Goal: Task Accomplishment & Management: Manage account settings

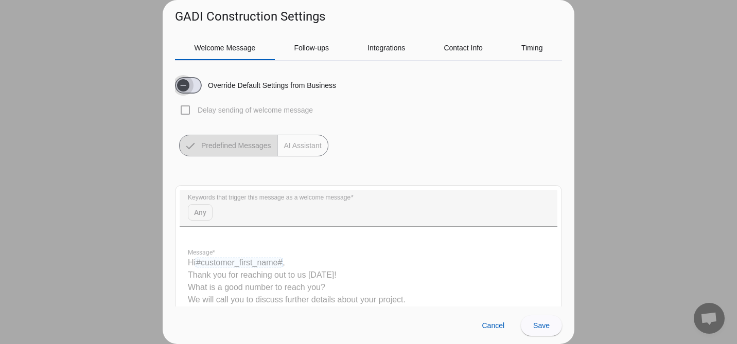
click at [189, 85] on span "button" at bounding box center [183, 85] width 12 height 12
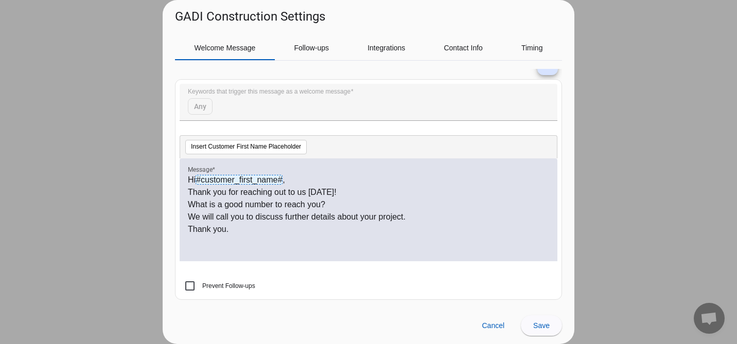
scroll to position [108, 0]
click at [312, 228] on p "Thank you." at bounding box center [368, 228] width 361 height 12
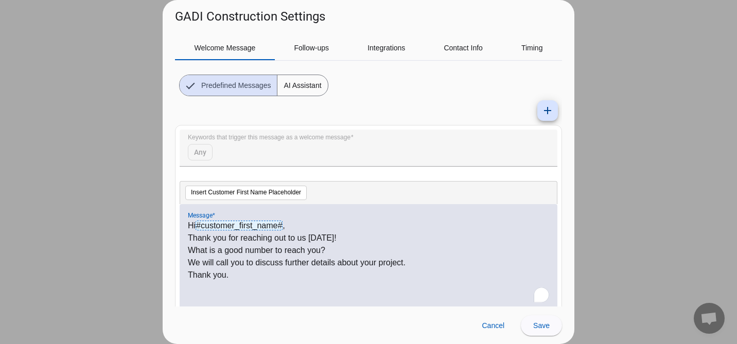
scroll to position [0, 0]
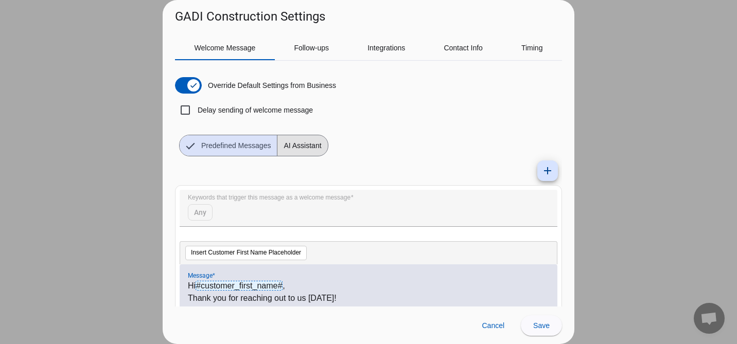
click at [304, 141] on span "AI Assistant" at bounding box center [302, 145] width 50 height 21
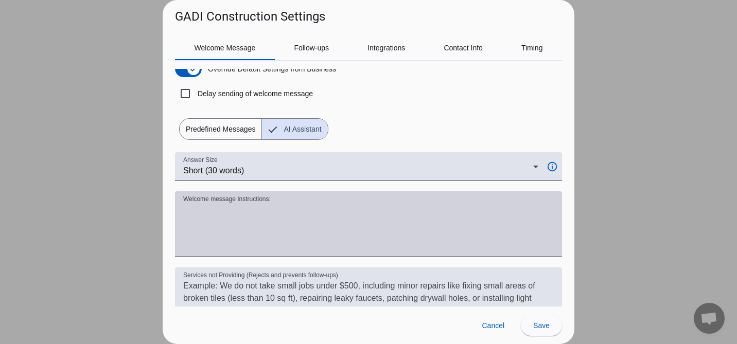
scroll to position [19, 0]
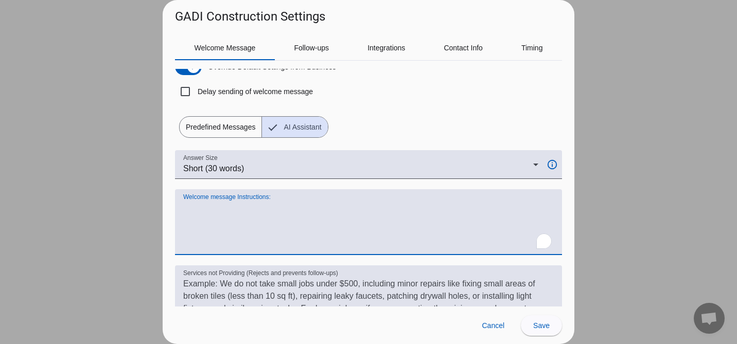
click at [218, 247] on textarea "Welcome message Instructions:" at bounding box center [368, 226] width 371 height 49
click at [216, 251] on textarea "Welcome message Instructions:" at bounding box center [368, 226] width 371 height 49
click at [208, 245] on textarea "Welcome message Instructions:" at bounding box center [368, 226] width 371 height 49
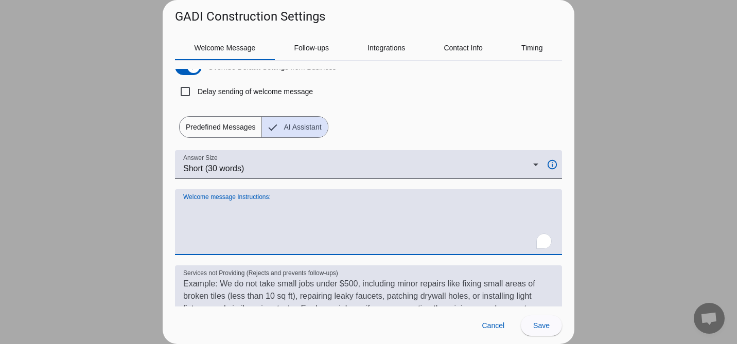
paste textarea "Hello LilYelper, My name is [PERSON_NAME] and I'm with G.A.D.I Construction. We…"
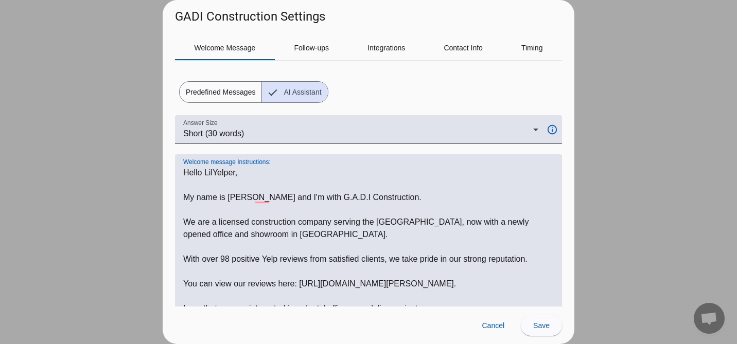
scroll to position [58, 0]
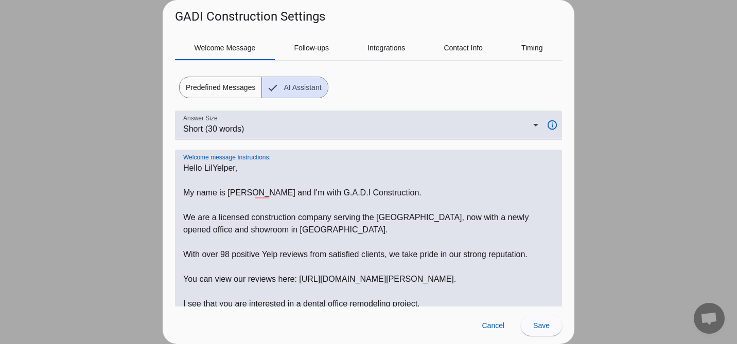
drag, startPoint x: 203, startPoint y: 171, endPoint x: 237, endPoint y: 171, distance: 34.0
click at [237, 171] on textarea "Welcome message Instructions:" at bounding box center [368, 341] width 371 height 358
drag, startPoint x: 236, startPoint y: 170, endPoint x: 205, endPoint y: 171, distance: 30.4
click at [205, 171] on textarea "Welcome message Instructions:" at bounding box center [368, 341] width 371 height 358
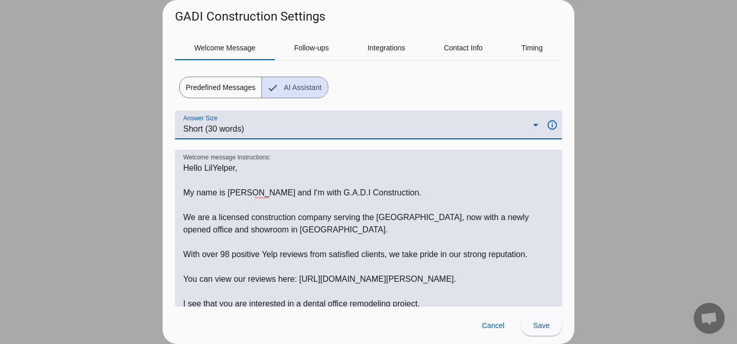
click at [233, 130] on span "Short (30 words)" at bounding box center [213, 129] width 61 height 9
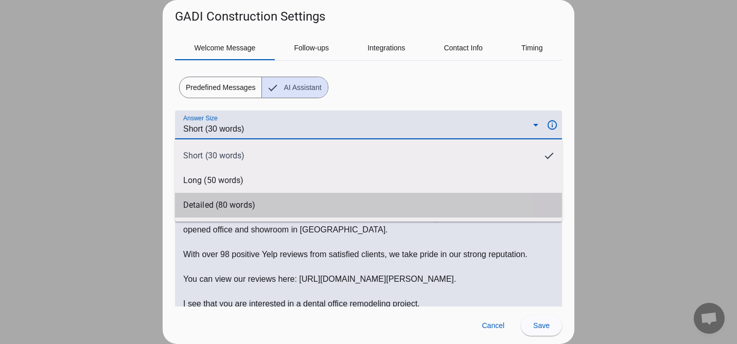
click at [221, 205] on span "Detailed (80 words)" at bounding box center [219, 205] width 72 height 10
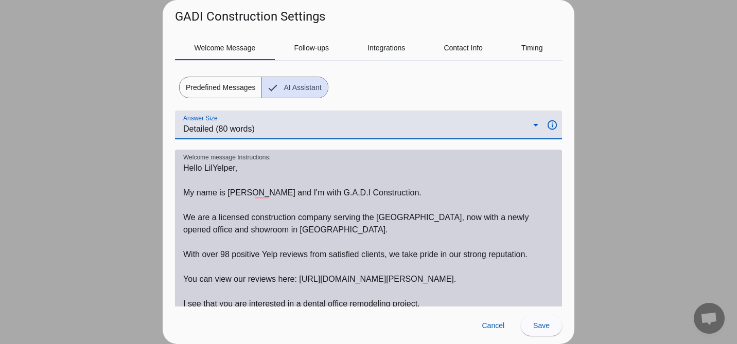
click at [183, 166] on textarea "Welcome message Instructions:" at bounding box center [368, 341] width 371 height 358
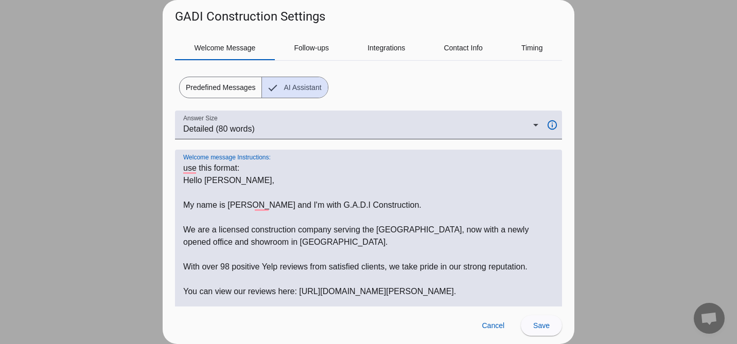
drag, startPoint x: 204, startPoint y: 184, endPoint x: 235, endPoint y: 186, distance: 31.0
click at [235, 186] on textarea "Welcome message Instructions:" at bounding box center [368, 347] width 371 height 371
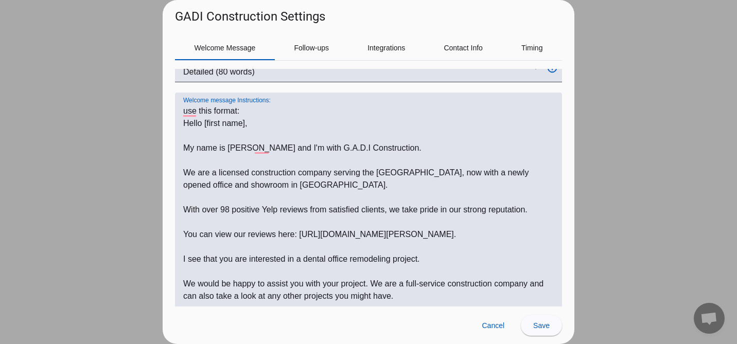
scroll to position [120, 0]
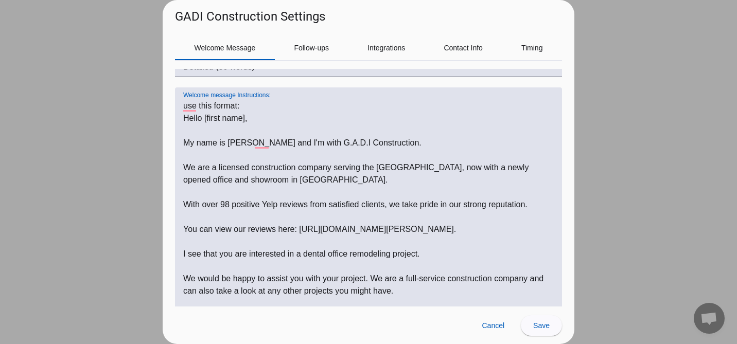
drag, startPoint x: 415, startPoint y: 168, endPoint x: 421, endPoint y: 179, distance: 11.8
click at [421, 179] on textarea "Welcome message Instructions:" at bounding box center [368, 285] width 371 height 371
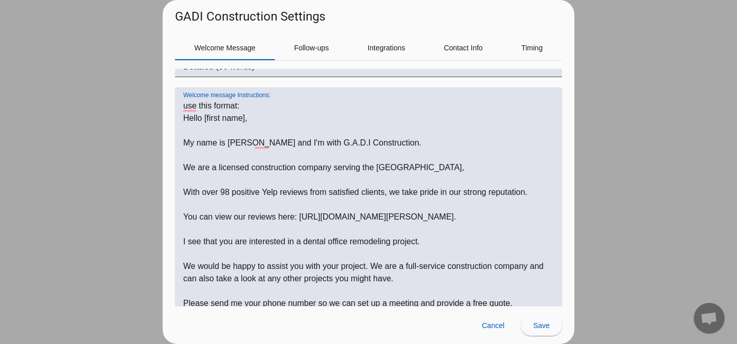
drag, startPoint x: 510, startPoint y: 219, endPoint x: 178, endPoint y: 220, distance: 332.0
click at [178, 220] on div "Welcome message Instructions:" at bounding box center [368, 275] width 387 height 375
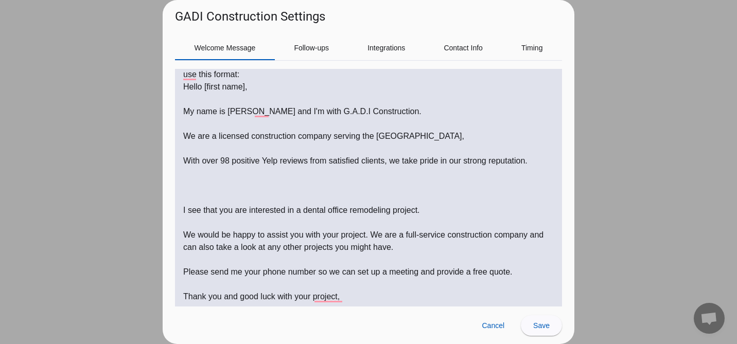
scroll to position [166, 0]
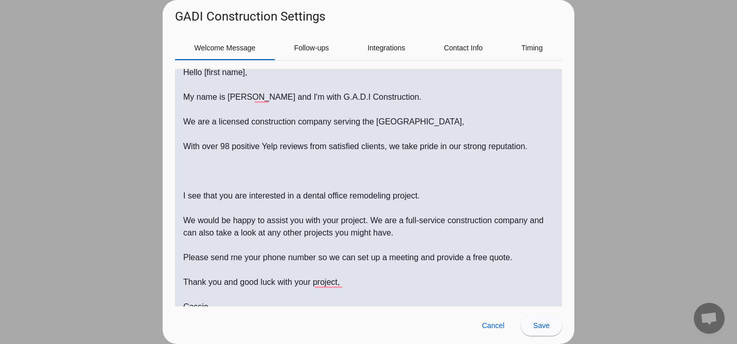
drag, startPoint x: 306, startPoint y: 198, endPoint x: 417, endPoint y: 197, distance: 111.2
click at [417, 197] on textarea "Welcome message Instructions:" at bounding box center [368, 233] width 371 height 358
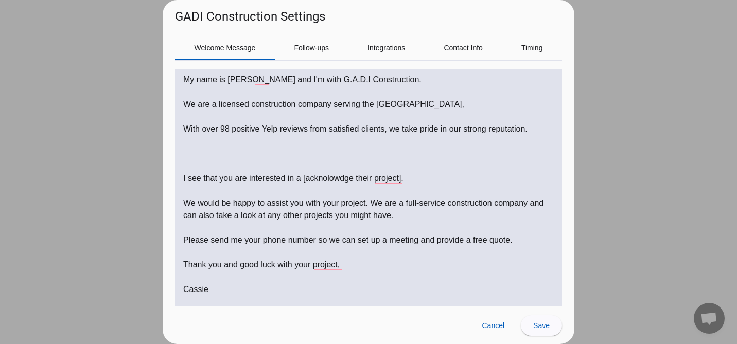
scroll to position [189, 0]
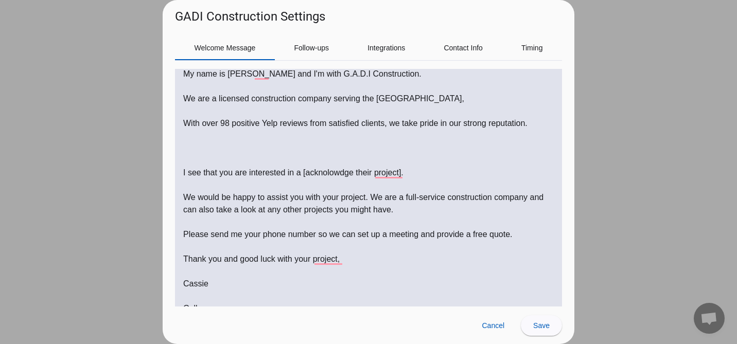
click at [376, 199] on textarea "Welcome message Instructions:" at bounding box center [368, 210] width 371 height 358
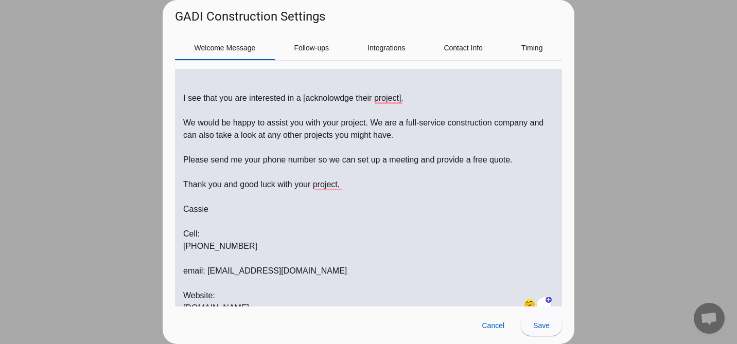
scroll to position [266, 0]
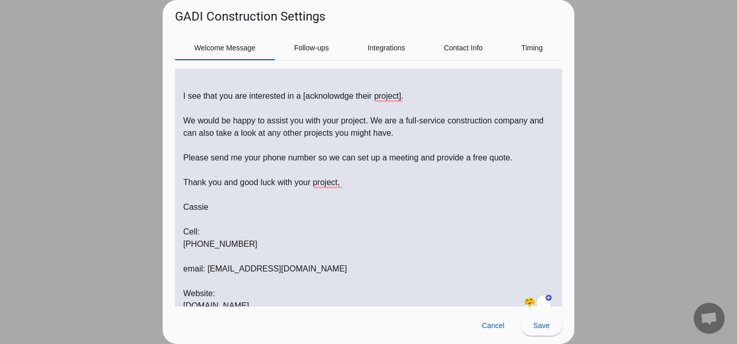
click at [336, 162] on textarea "Welcome message Instructions:" at bounding box center [368, 133] width 371 height 358
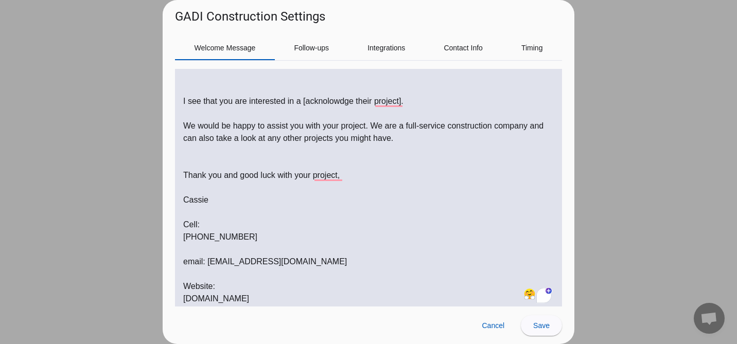
scroll to position [254, 0]
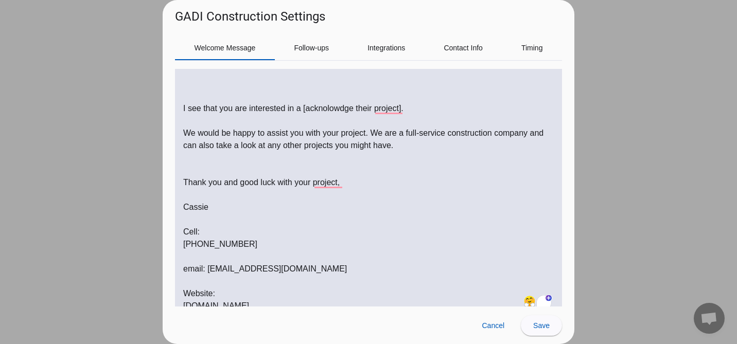
drag, startPoint x: 351, startPoint y: 181, endPoint x: 180, endPoint y: 181, distance: 170.9
click at [180, 181] on div "Welcome message Instructions:" at bounding box center [368, 135] width 387 height 362
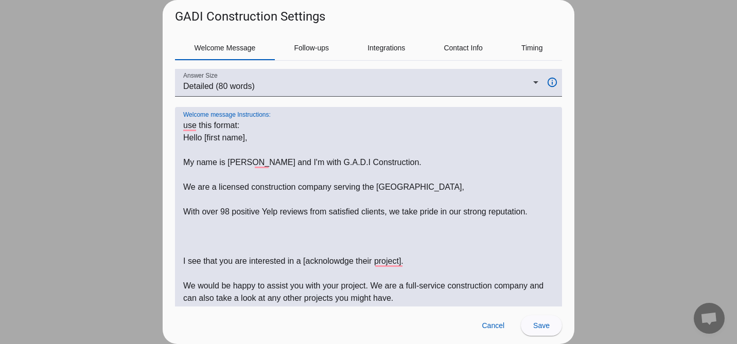
scroll to position [94, 0]
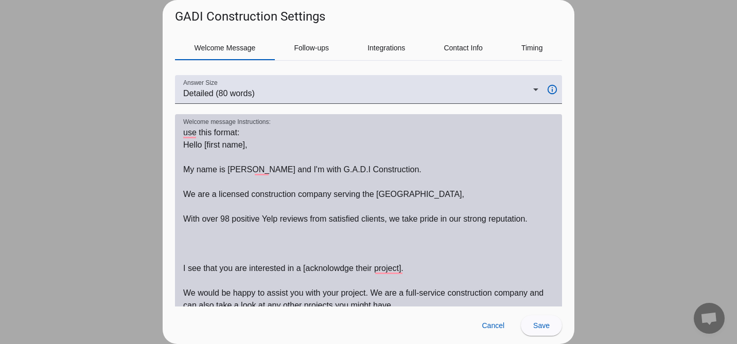
click at [182, 197] on div "Welcome message Instructions:" at bounding box center [368, 289] width 387 height 350
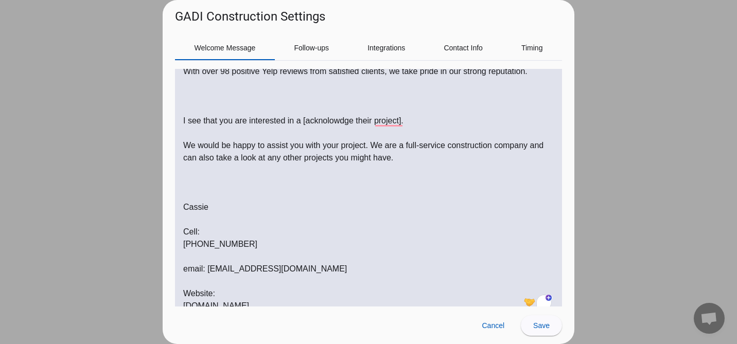
scroll to position [235, 0]
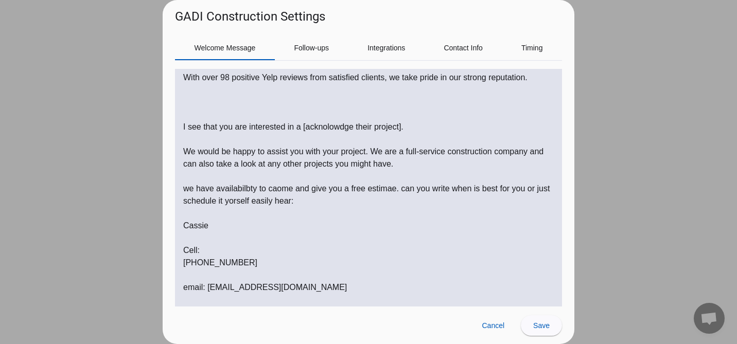
paste textarea "[URL][DOMAIN_NAME]"
click at [340, 286] on textarea "Welcome message Instructions:" at bounding box center [368, 158] width 371 height 346
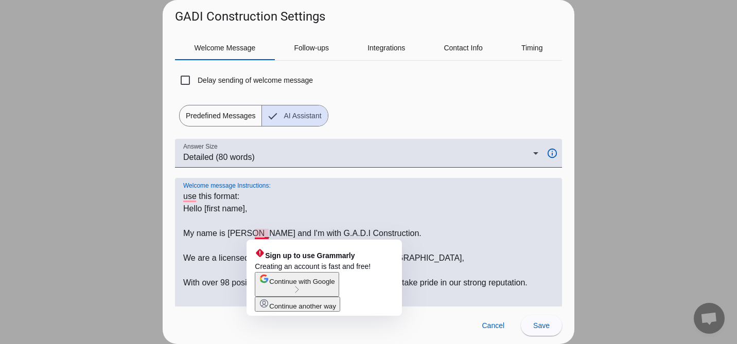
scroll to position [0, 0]
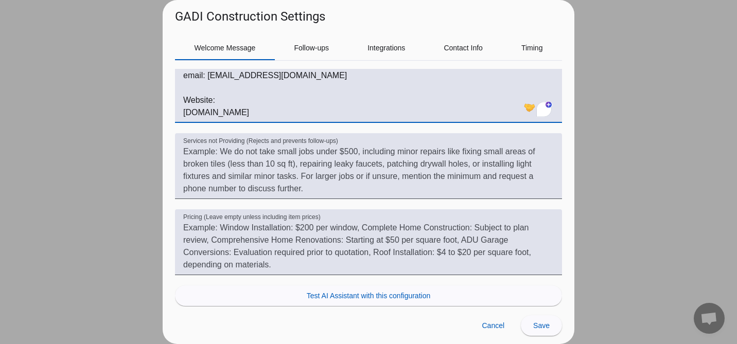
scroll to position [465, 0]
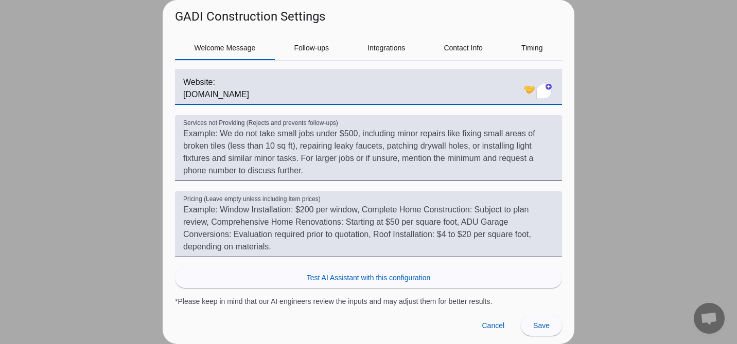
drag, startPoint x: 183, startPoint y: 239, endPoint x: 400, endPoint y: 290, distance: 222.8
click at [400, 290] on div "Answer Size Detailed (80 words) info_outline Welcome message Instructions: Serv…" at bounding box center [368, 4] width 387 height 603
paste textarea "First Name], My name is [PERSON_NAME], and I’m with G.A.D.I Construction. We ar…"
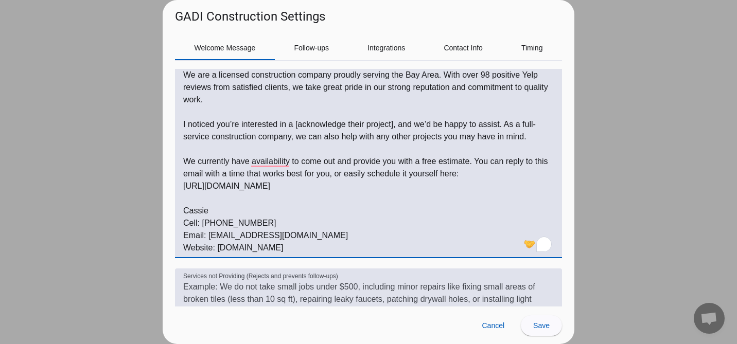
scroll to position [203, 0]
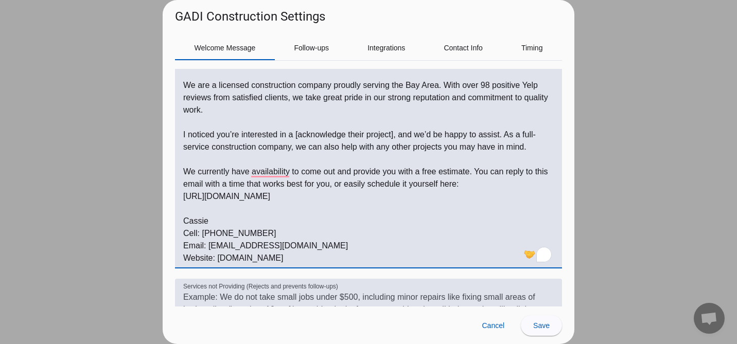
click at [197, 183] on textarea "Welcome message Instructions:" at bounding box center [368, 141] width 371 height 247
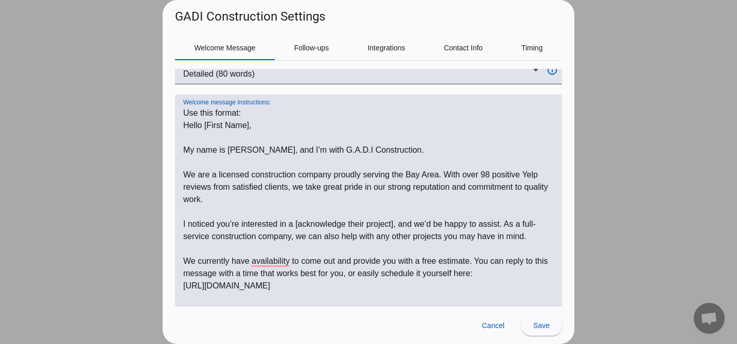
scroll to position [111, 0]
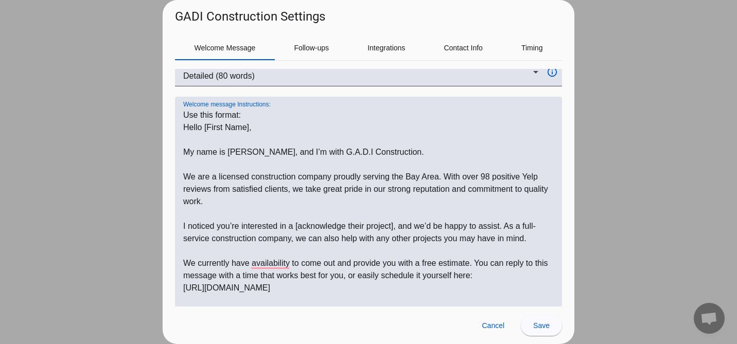
click at [194, 140] on textarea "Welcome message Instructions:" at bounding box center [368, 232] width 371 height 247
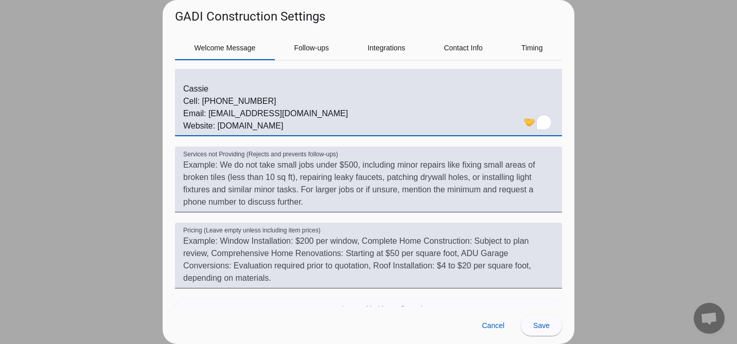
scroll to position [367, 0]
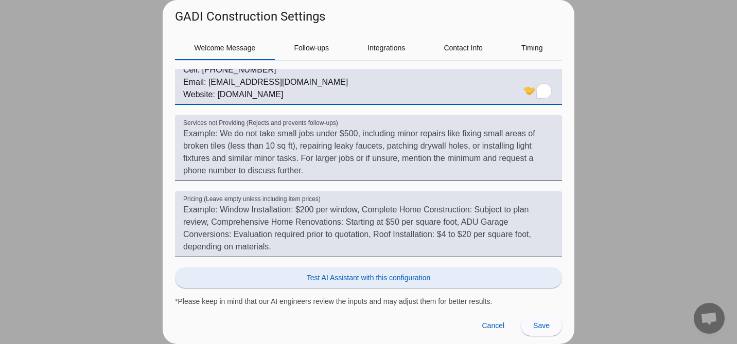
click at [400, 276] on span "Test AI Assistant with this configuration" at bounding box center [369, 278] width 124 height 10
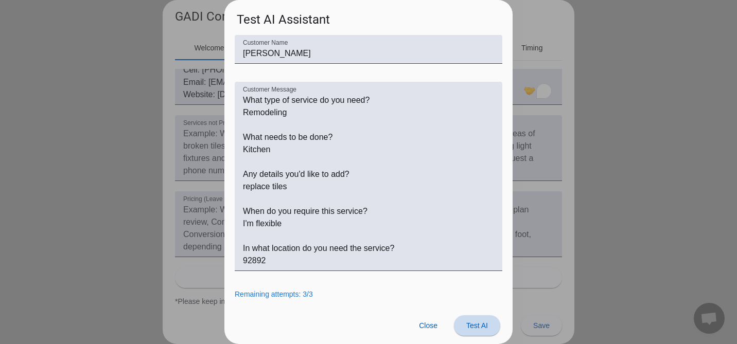
click at [480, 325] on span "Test AI" at bounding box center [477, 326] width 22 height 8
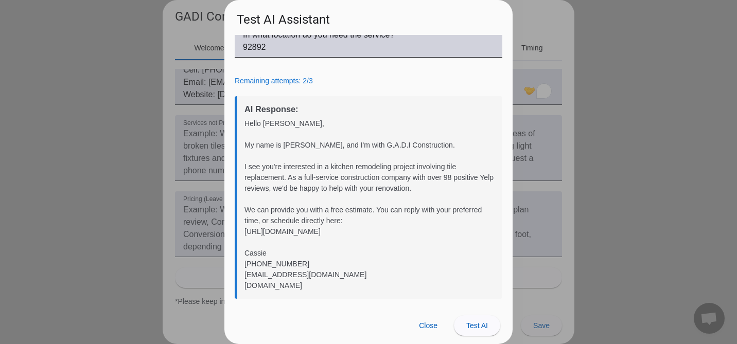
scroll to position [216, 0]
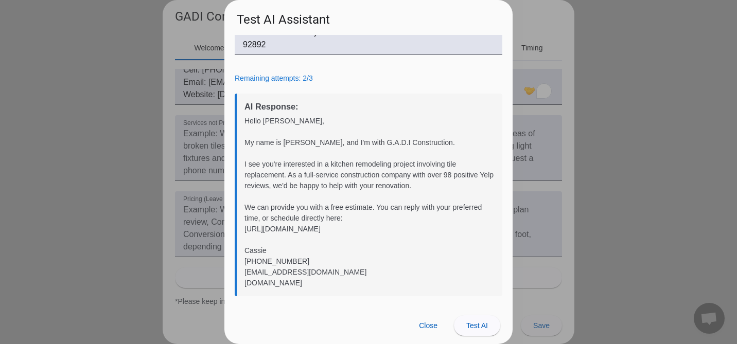
click at [453, 173] on div "Hello [PERSON_NAME], My name is [PERSON_NAME], and I'm with G.A.D.I Constructio…" at bounding box center [370, 202] width 250 height 173
drag, startPoint x: 449, startPoint y: 176, endPoint x: 457, endPoint y: 176, distance: 7.2
click at [457, 176] on div "Hello [PERSON_NAME], My name is [PERSON_NAME], and I'm with G.A.D.I Constructio…" at bounding box center [370, 202] width 250 height 173
click at [456, 176] on div "Hello [PERSON_NAME], My name is [PERSON_NAME], and I'm with G.A.D.I Constructio…" at bounding box center [370, 202] width 250 height 173
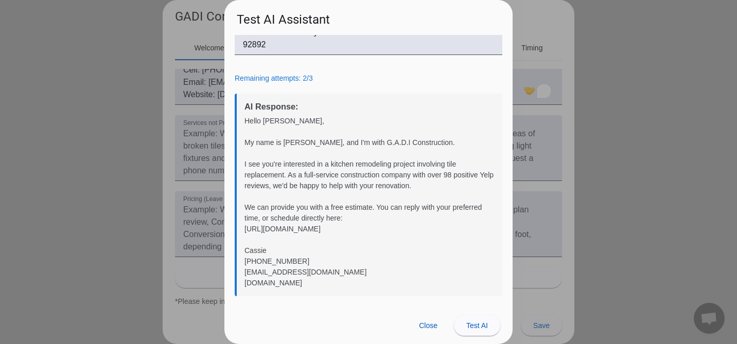
click at [354, 264] on div "Hello [PERSON_NAME], My name is [PERSON_NAME], and I'm with G.A.D.I Constructio…" at bounding box center [370, 202] width 250 height 173
click at [352, 266] on div "Hello [PERSON_NAME], My name is [PERSON_NAME], and I'm with G.A.D.I Constructio…" at bounding box center [370, 202] width 250 height 173
drag, startPoint x: 332, startPoint y: 285, endPoint x: 245, endPoint y: 123, distance: 184.2
click at [245, 123] on div "Hello [PERSON_NAME], My name is [PERSON_NAME], and I'm with G.A.D.I Constructio…" at bounding box center [370, 202] width 250 height 173
copy div "Hello [PERSON_NAME], My name is [PERSON_NAME], and I'm with G.A.D.I Constructio…"
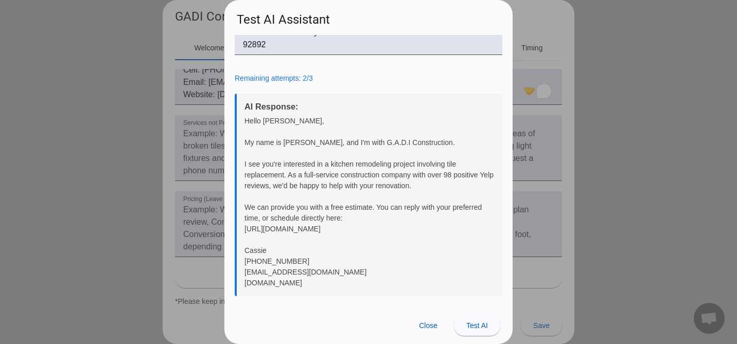
click at [386, 192] on div "Hello [PERSON_NAME], My name is [PERSON_NAME], and I'm with G.A.D.I Constructio…" at bounding box center [370, 202] width 250 height 173
click at [453, 177] on div "Hello [PERSON_NAME], My name is [PERSON_NAME], and I'm with G.A.D.I Constructio…" at bounding box center [370, 202] width 250 height 173
drag, startPoint x: 457, startPoint y: 177, endPoint x: 447, endPoint y: 177, distance: 9.3
click at [447, 177] on div "Hello [PERSON_NAME], My name is [PERSON_NAME], and I'm with G.A.D.I Constructio…" at bounding box center [370, 202] width 250 height 173
click at [431, 325] on span "Close" at bounding box center [428, 326] width 19 height 8
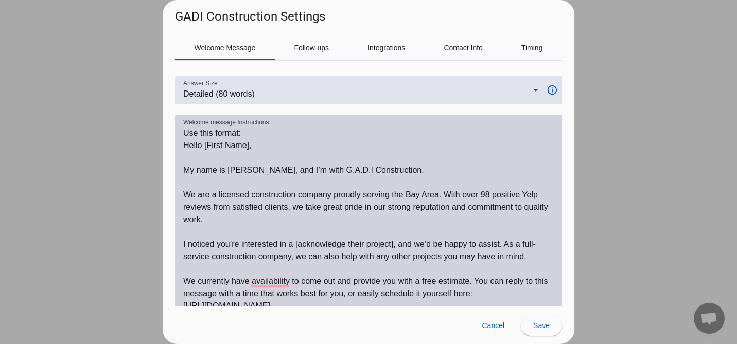
scroll to position [103, 0]
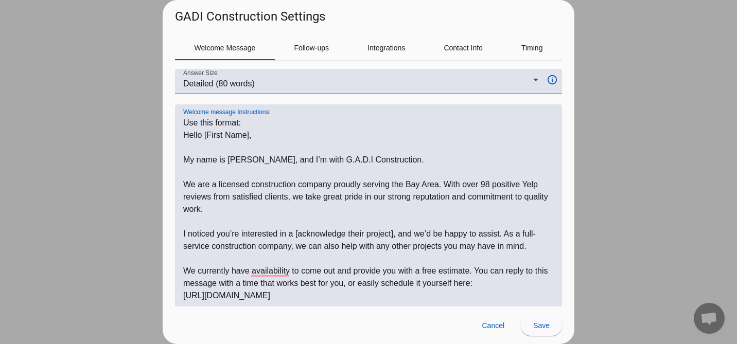
drag, startPoint x: 493, startPoint y: 189, endPoint x: 485, endPoint y: 189, distance: 8.2
click at [485, 189] on textarea "Welcome message Instructions:" at bounding box center [368, 240] width 371 height 247
type textarea "Use this format: Hello [First Name], My name is [PERSON_NAME], and I’m with G.A…"
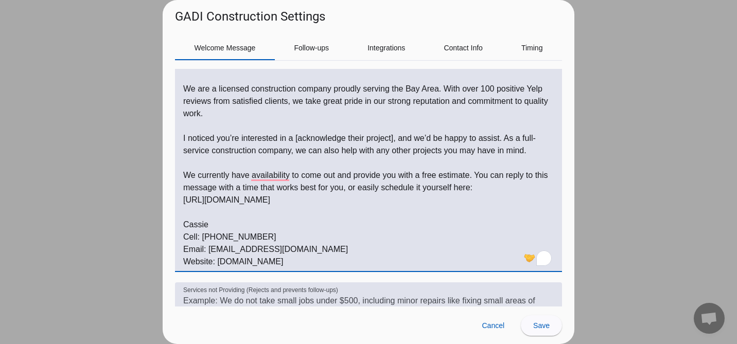
scroll to position [0, 0]
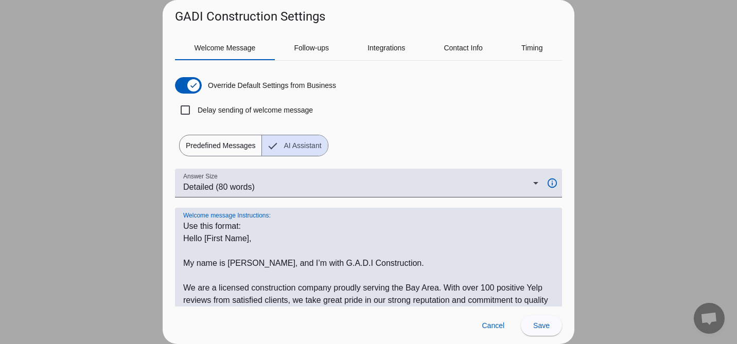
click at [364, 242] on textarea "Welcome message Instructions:" at bounding box center [368, 343] width 371 height 247
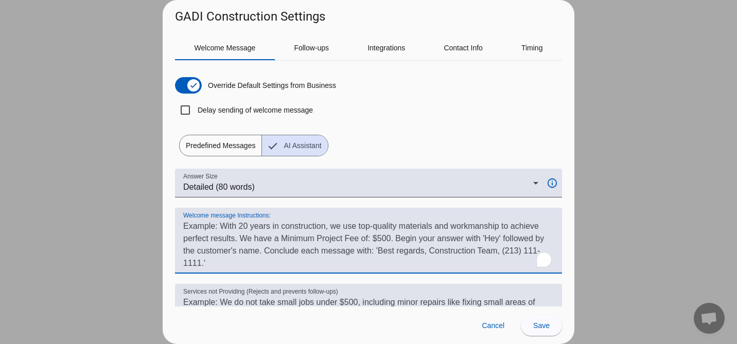
paste textarea "Use this format: Hello [First Name], My name is [PERSON_NAME], and I’m with G.A…"
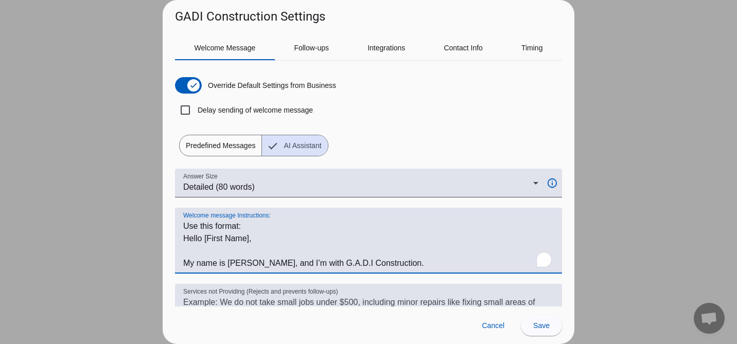
scroll to position [159, 0]
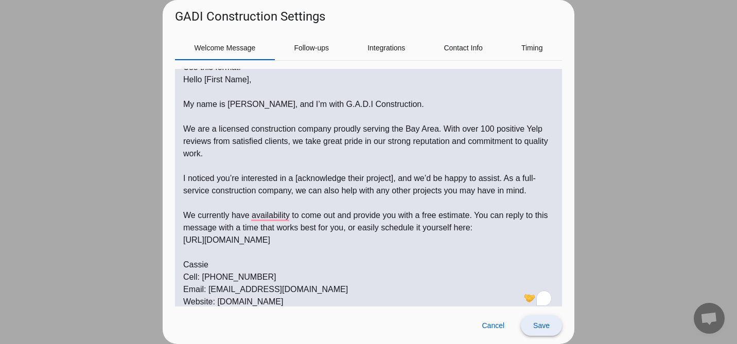
type textarea "Use this format: Hello [First Name], My name is [PERSON_NAME], and I’m with G.A…"
click at [547, 330] on span at bounding box center [541, 326] width 41 height 25
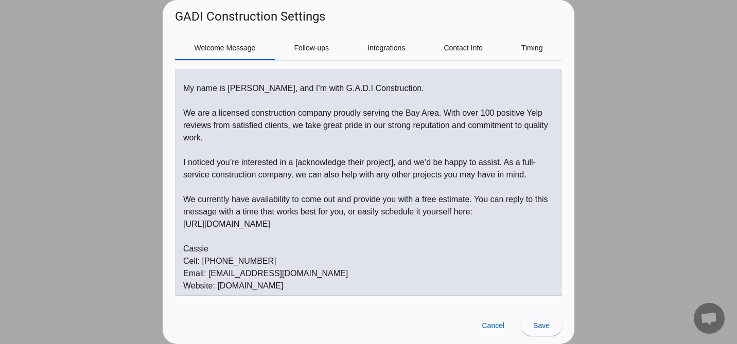
scroll to position [0, 0]
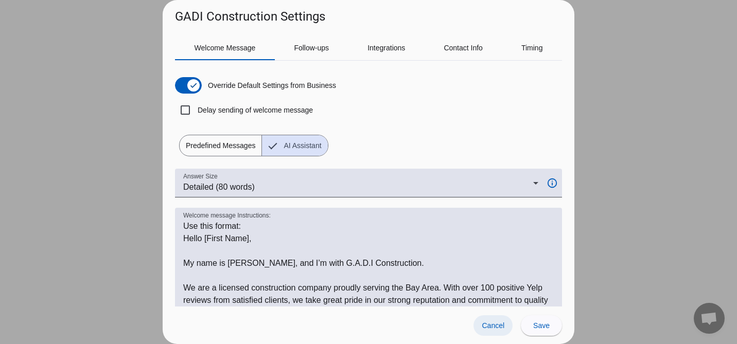
click at [500, 328] on span "Cancel" at bounding box center [493, 326] width 23 height 8
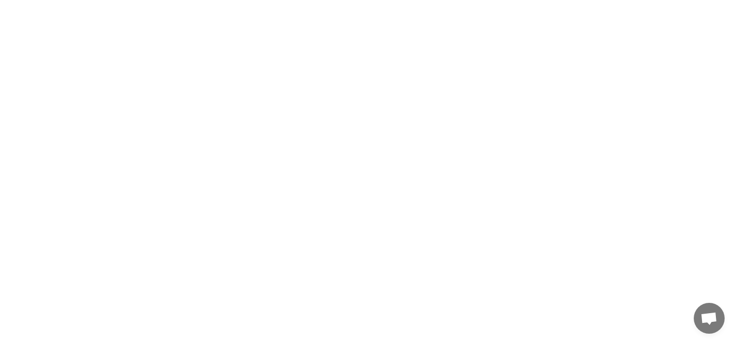
scroll to position [792, 0]
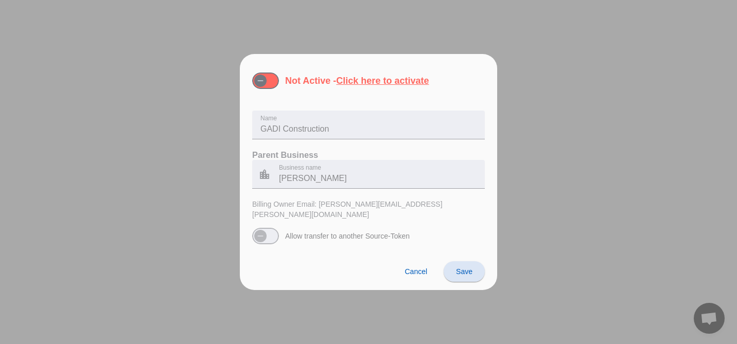
click at [554, 93] on div at bounding box center [368, 172] width 737 height 344
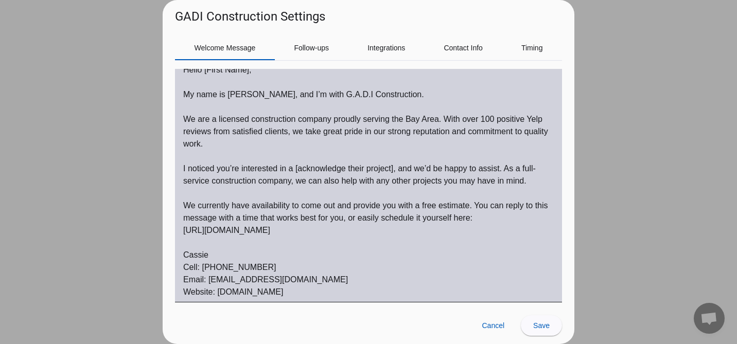
scroll to position [167, 0]
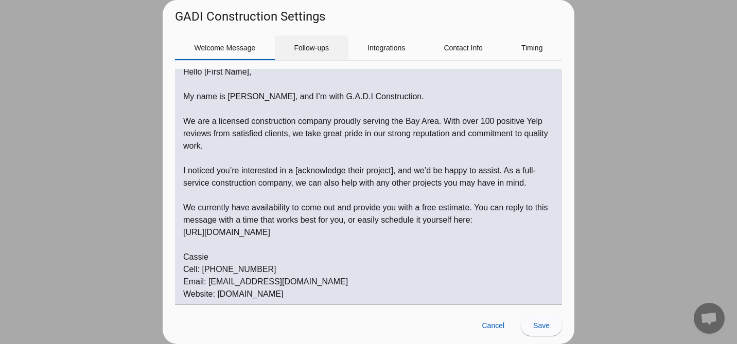
click at [305, 47] on span "Follow-ups" at bounding box center [311, 47] width 35 height 7
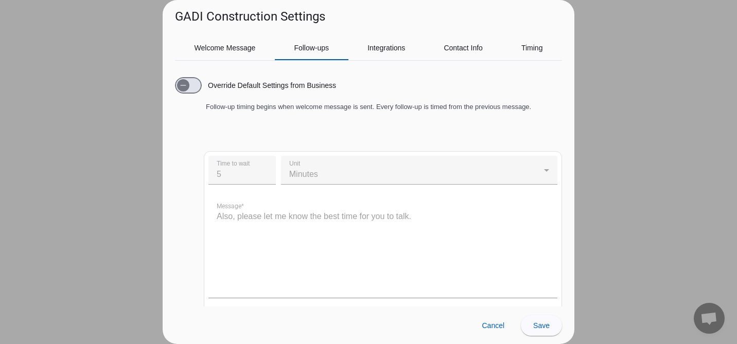
scroll to position [0, 0]
click at [201, 86] on span "button" at bounding box center [188, 85] width 27 height 16
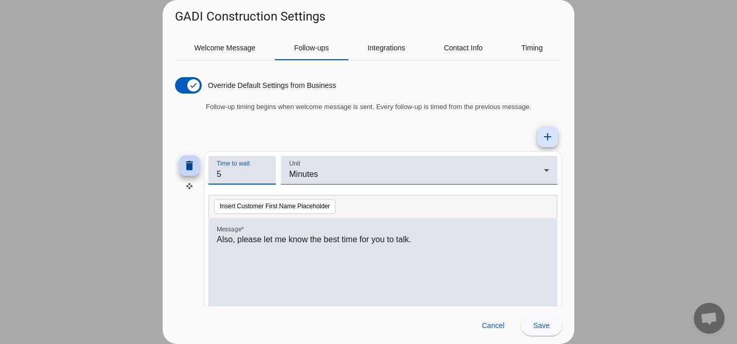
drag, startPoint x: 245, startPoint y: 176, endPoint x: 196, endPoint y: 172, distance: 49.6
click at [196, 172] on div "delete Time to wait 5 Unit Minutes Insert Customer First Name Placeholder Messa…" at bounding box center [368, 243] width 387 height 185
type input "1"
click at [265, 253] on div "Also, please let me know the best time for you to talk." at bounding box center [383, 275] width 333 height 83
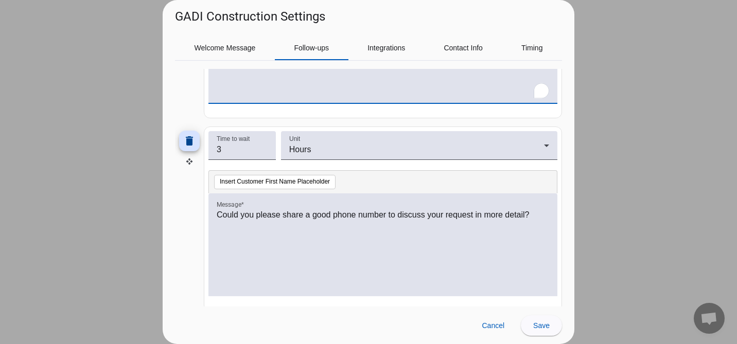
scroll to position [220, 0]
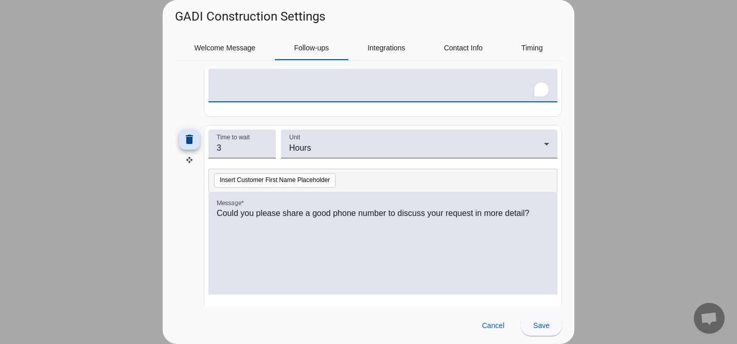
click at [429, 203] on div "Could you please share a good phone number to discuss your request in more deta…" at bounding box center [382, 243] width 349 height 103
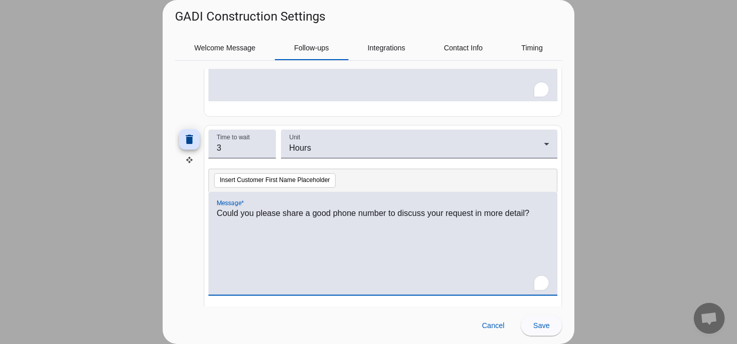
click at [423, 214] on p "Could you please share a good phone number to discuss your request in more deta…" at bounding box center [383, 213] width 333 height 12
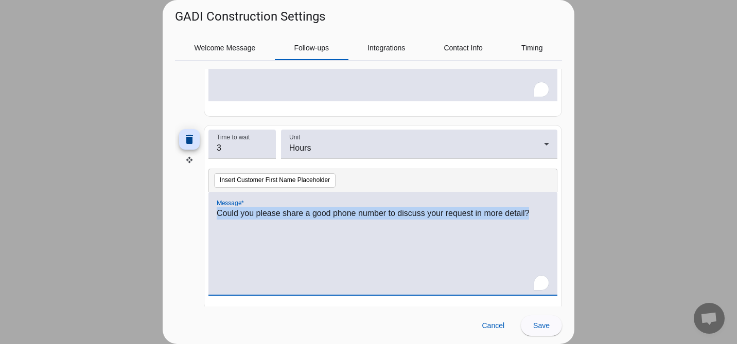
click at [423, 214] on p "Could you please share a good phone number to discuss your request in more deta…" at bounding box center [383, 213] width 333 height 12
copy p "Could you please share a good phone number to discuss your request in more deta…"
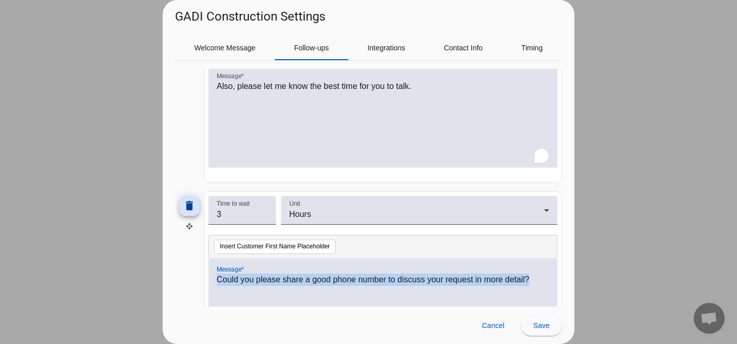
scroll to position [152, 0]
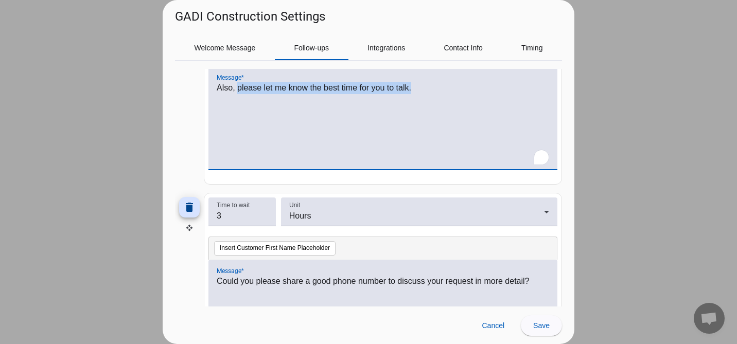
drag, startPoint x: 238, startPoint y: 86, endPoint x: 424, endPoint y: 85, distance: 186.4
click at [424, 85] on p "Also, please let me know the best time for you to talk." at bounding box center [383, 88] width 333 height 12
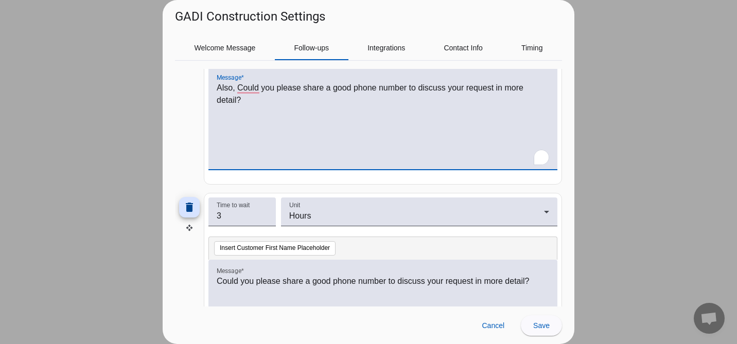
click at [437, 109] on div "Also, Could you please share a good phone number to discuss your request in mor…" at bounding box center [383, 123] width 333 height 83
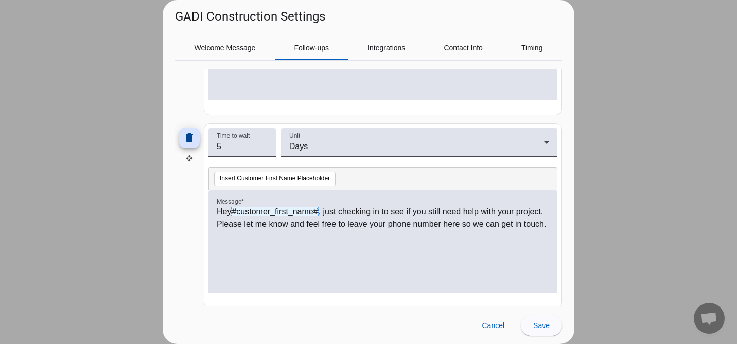
scroll to position [613, 0]
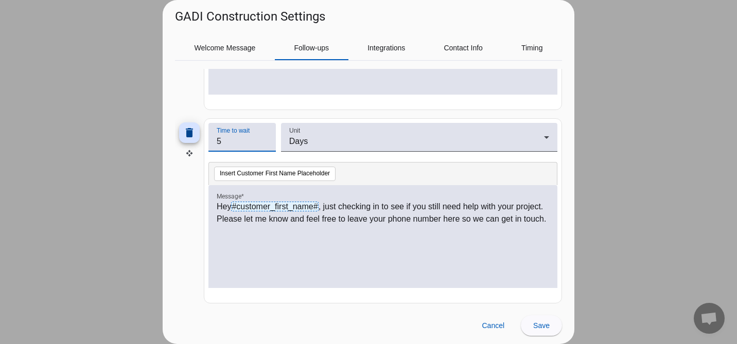
drag, startPoint x: 245, startPoint y: 144, endPoint x: 205, endPoint y: 142, distance: 39.2
click at [205, 142] on mat-card "Time to wait 5 Unit Days Insert Customer First Name Placeholder Message * Hey #…" at bounding box center [383, 210] width 358 height 185
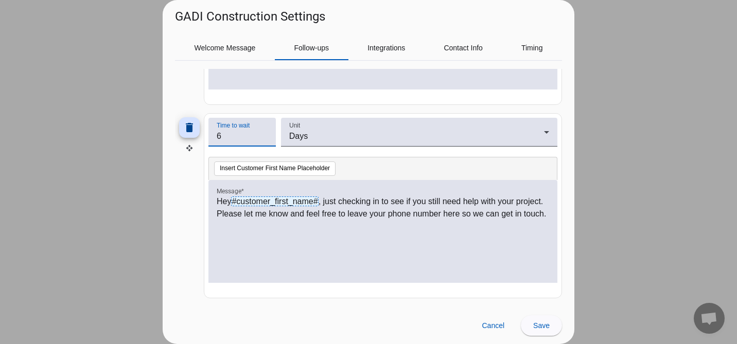
scroll to position [616, 0]
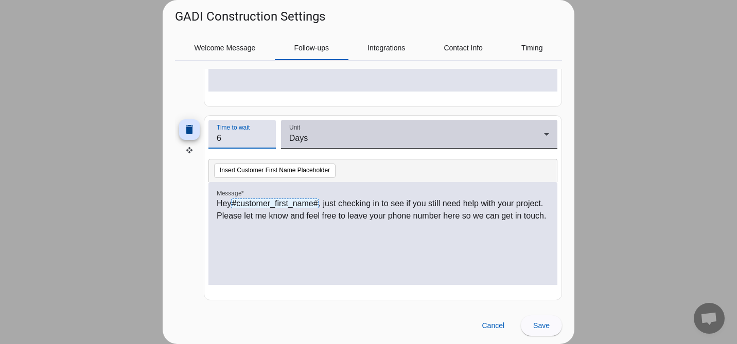
type input "6"
click at [317, 135] on div "Days" at bounding box center [416, 138] width 255 height 12
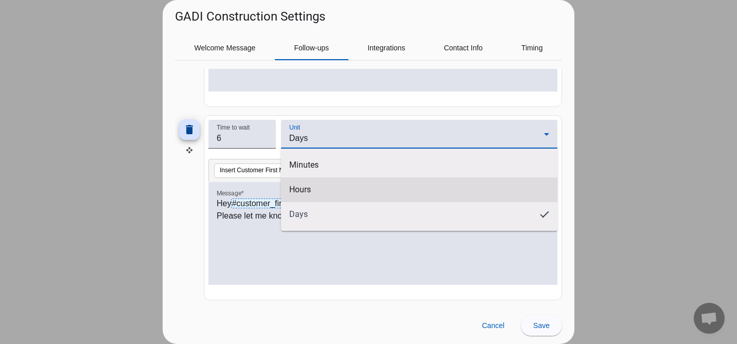
click at [311, 184] on mat-option "Hours" at bounding box center [419, 190] width 276 height 25
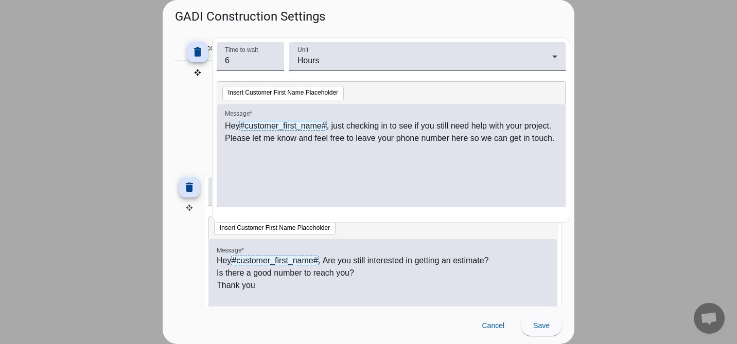
scroll to position [554, 0]
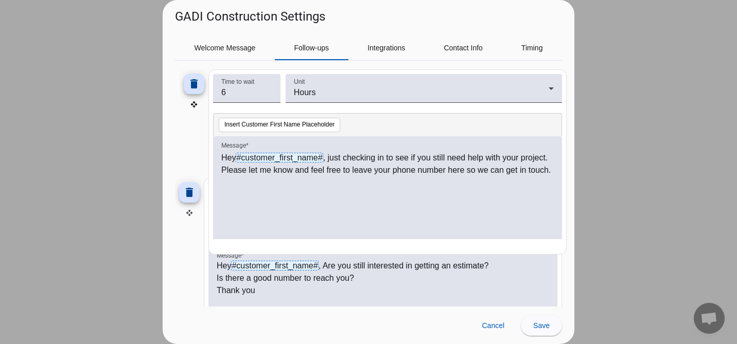
drag, startPoint x: 189, startPoint y: 196, endPoint x: 194, endPoint y: 101, distance: 94.8
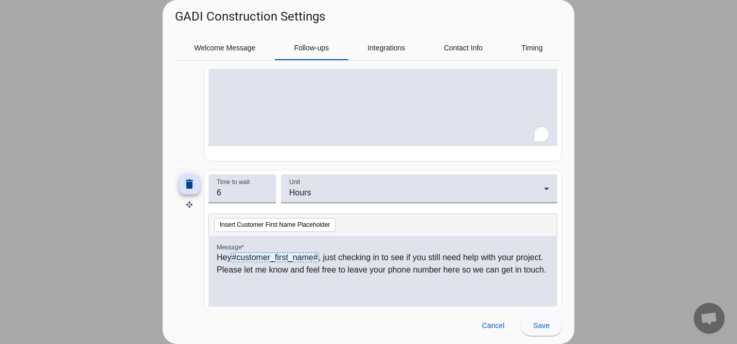
scroll to position [357, 0]
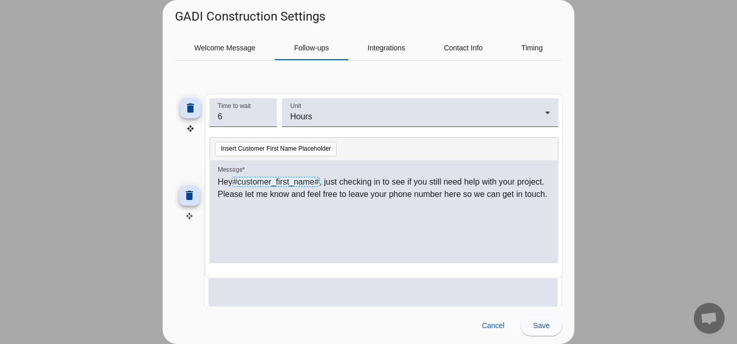
drag, startPoint x: 190, startPoint y: 217, endPoint x: 186, endPoint y: 110, distance: 107.7
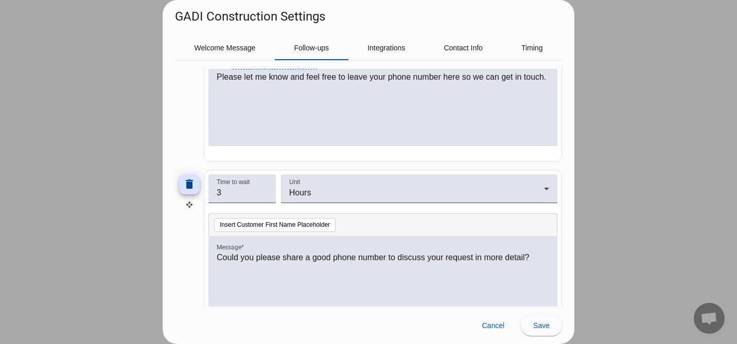
scroll to position [390, 0]
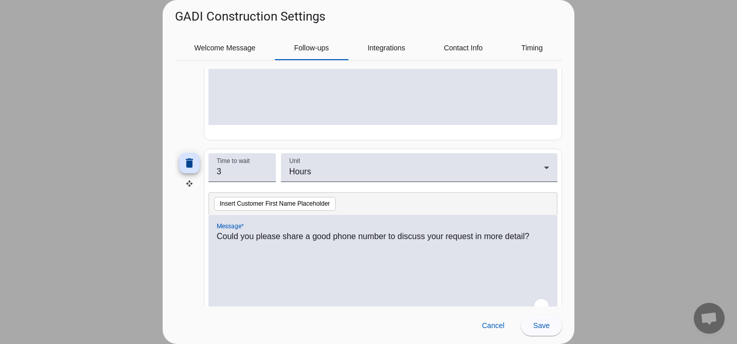
click at [264, 242] on p "Could you please share a good phone number to discuss your request in more deta…" at bounding box center [383, 237] width 333 height 12
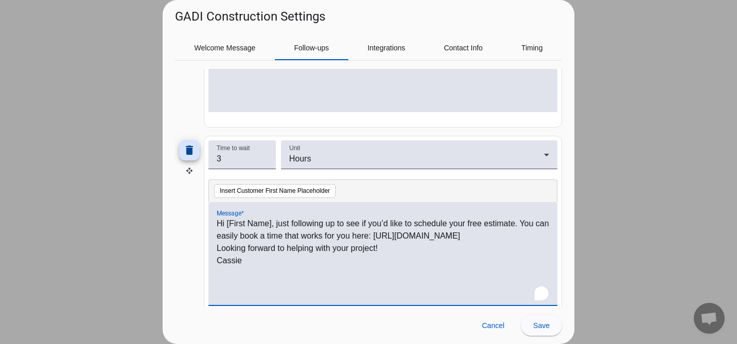
scroll to position [404, 0]
drag, startPoint x: 271, startPoint y: 224, endPoint x: 226, endPoint y: 227, distance: 44.9
click at [226, 227] on p "Hi [First Name], just following up to see if you’d like to schedule your free e…" at bounding box center [383, 229] width 333 height 25
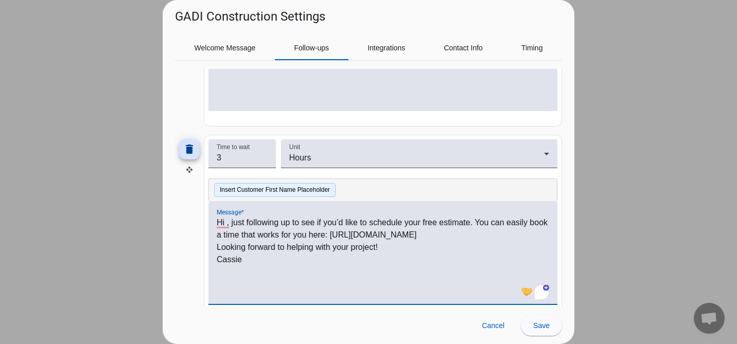
click at [257, 188] on button "Insert Customer First Name Placeholder" at bounding box center [274, 190] width 121 height 14
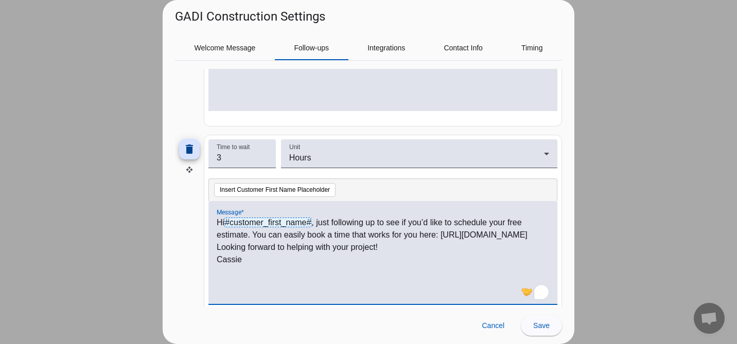
click at [219, 266] on p "Cassie" at bounding box center [383, 260] width 333 height 12
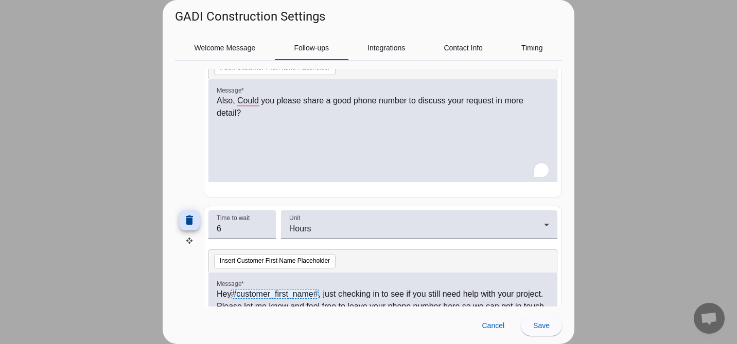
scroll to position [140, 0]
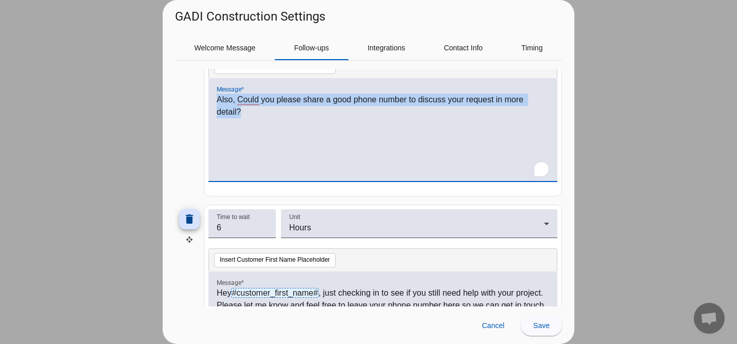
drag, startPoint x: 302, startPoint y: 122, endPoint x: 186, endPoint y: 84, distance: 122.4
click at [186, 84] on div "delete Time to wait 1 Unit Minutes Insert Customer First Name Placeholder Messa…" at bounding box center [368, 103] width 387 height 185
copy p "Also, Could you please share a good phone number to discuss your request in mor…"
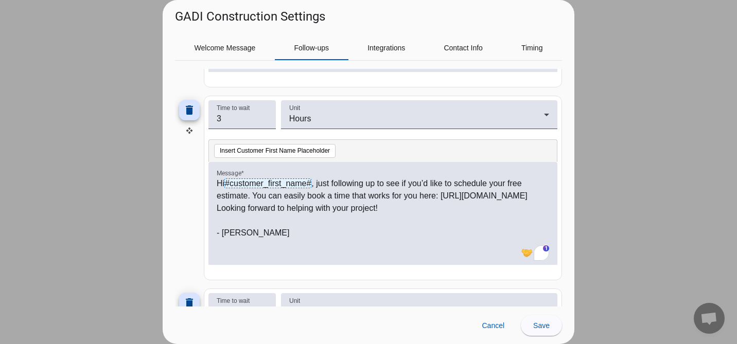
scroll to position [444, 0]
drag, startPoint x: 235, startPoint y: 121, endPoint x: 197, endPoint y: 120, distance: 38.6
click at [197, 120] on div "delete Time to wait 3 Unit Hours Insert Customer First Name Placeholder Message…" at bounding box center [368, 186] width 387 height 185
click at [230, 112] on input "3" at bounding box center [242, 117] width 51 height 12
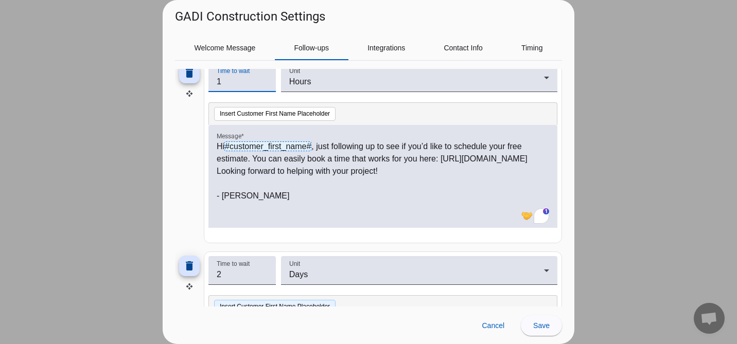
scroll to position [422, 0]
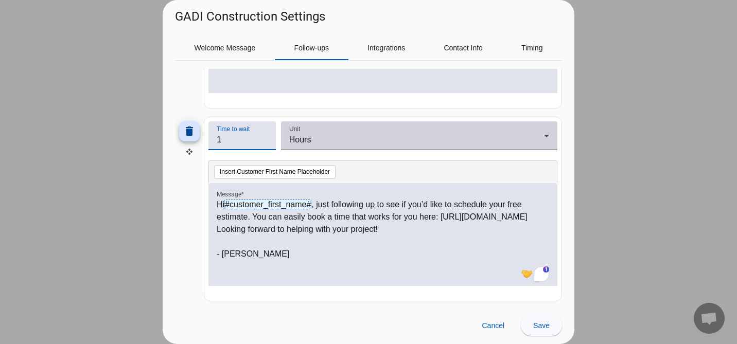
type input "1"
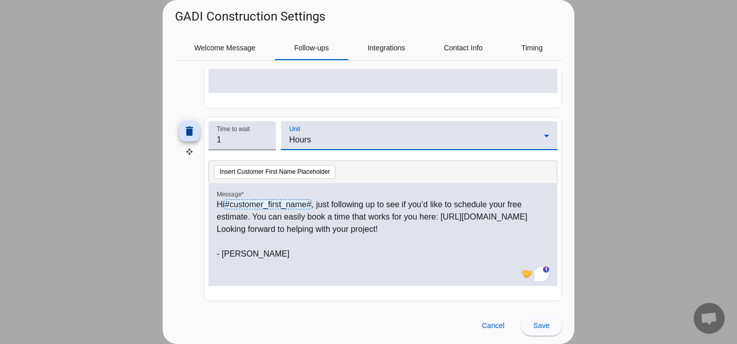
click at [311, 135] on div "Hours" at bounding box center [416, 140] width 255 height 12
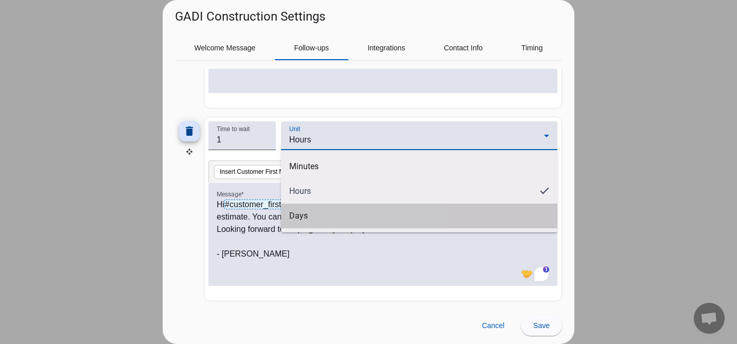
click at [306, 219] on span "Days" at bounding box center [298, 216] width 19 height 10
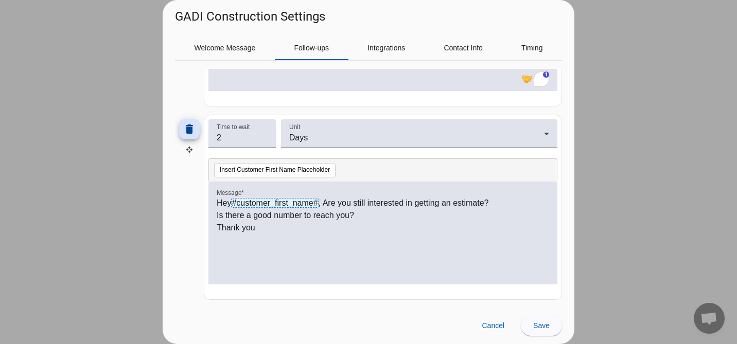
scroll to position [618, 0]
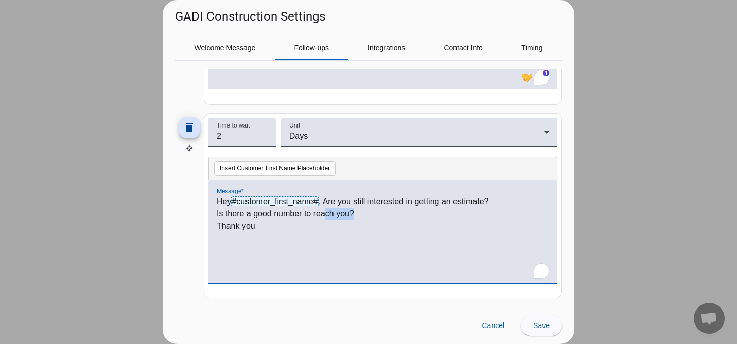
drag, startPoint x: 365, startPoint y: 211, endPoint x: 327, endPoint y: 211, distance: 37.6
click at [327, 211] on p "Is there a good number to reach you?" at bounding box center [383, 214] width 333 height 12
drag, startPoint x: 238, startPoint y: 136, endPoint x: 200, endPoint y: 131, distance: 38.4
click at [200, 131] on div "delete Time to wait 2 Unit Days Insert Customer First Name Placeholder Message …" at bounding box center [368, 205] width 387 height 185
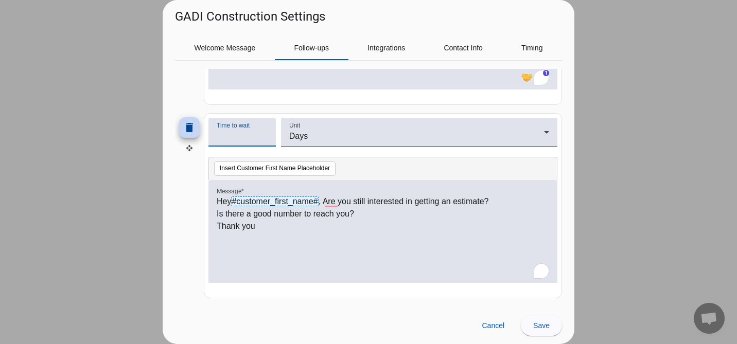
type input "3"
type input "2"
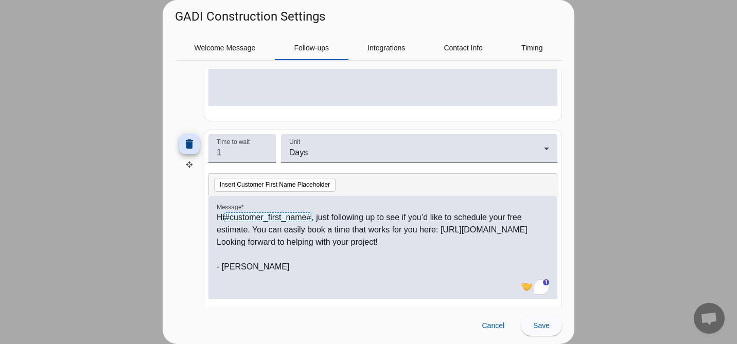
scroll to position [409, 0]
click at [254, 228] on p "Hi #customer_first_name# , just following up to see if you’d like to schedule y…" at bounding box center [383, 223] width 333 height 25
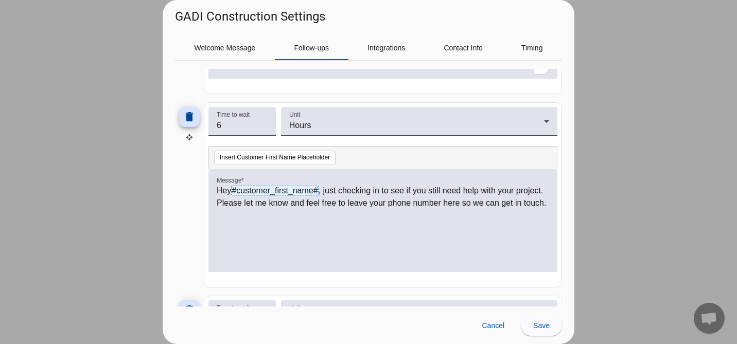
scroll to position [243, 0]
drag, startPoint x: 226, startPoint y: 126, endPoint x: 201, endPoint y: 124, distance: 24.8
click at [201, 124] on div "delete Time to wait 6 Unit Hours Insert Customer First Name Placeholder Message…" at bounding box center [368, 193] width 387 height 185
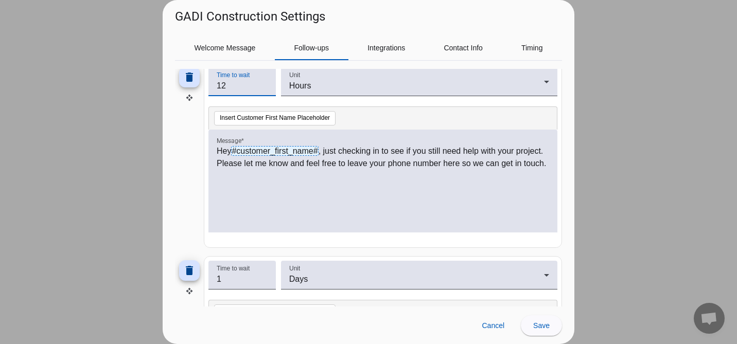
scroll to position [280, 0]
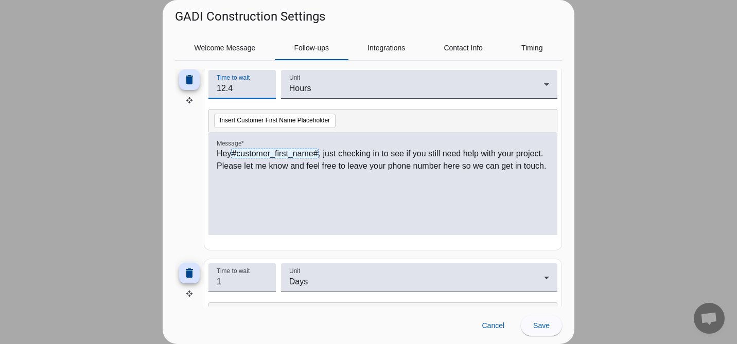
type input "12.4"
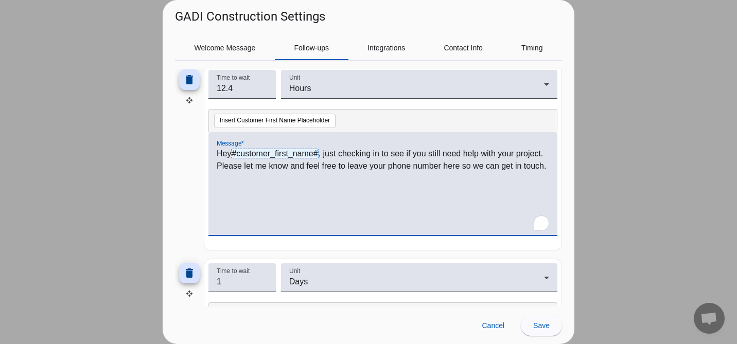
click at [322, 206] on div "Hey #customer_first_name# , just checking in to see if you still need help with…" at bounding box center [383, 189] width 333 height 83
click at [239, 87] on input "12.4" at bounding box center [242, 88] width 51 height 12
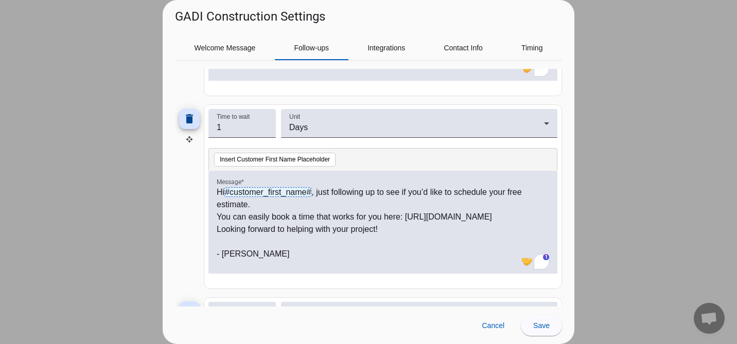
scroll to position [0, 0]
drag, startPoint x: 235, startPoint y: 133, endPoint x: 204, endPoint y: 127, distance: 32.1
click at [204, 127] on mat-card "Time to wait 1 Unit Days Insert Customer First Name Placeholder Message * Hi #c…" at bounding box center [383, 197] width 358 height 185
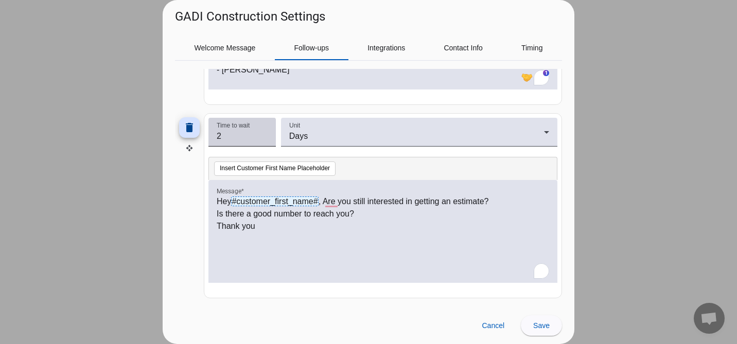
type input "3"
drag, startPoint x: 242, startPoint y: 136, endPoint x: 182, endPoint y: 133, distance: 60.3
click at [182, 133] on div "delete Time to wait 2 Unit Days Insert Customer First Name Placeholder Message …" at bounding box center [368, 205] width 387 height 185
type input "7"
click at [279, 237] on div "Hey #customer_first_name# , Are you still interested in getting an estimate? Is…" at bounding box center [383, 237] width 333 height 83
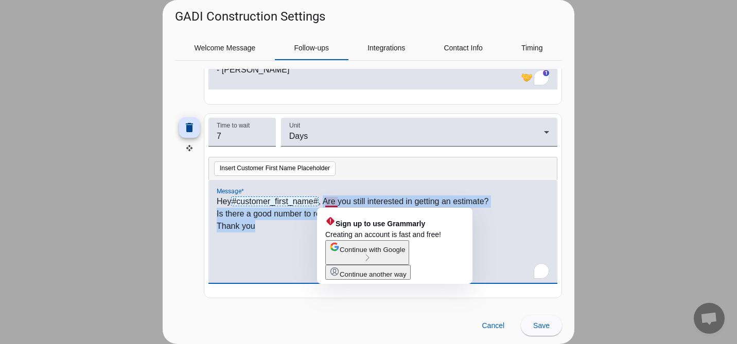
drag, startPoint x: 326, startPoint y: 203, endPoint x: 386, endPoint y: 243, distance: 72.7
click at [386, 243] on html "chevron_left [GEOGRAPHIC_DATA] Leads location_city All Businesses chevron_left …" at bounding box center [368, 172] width 737 height 344
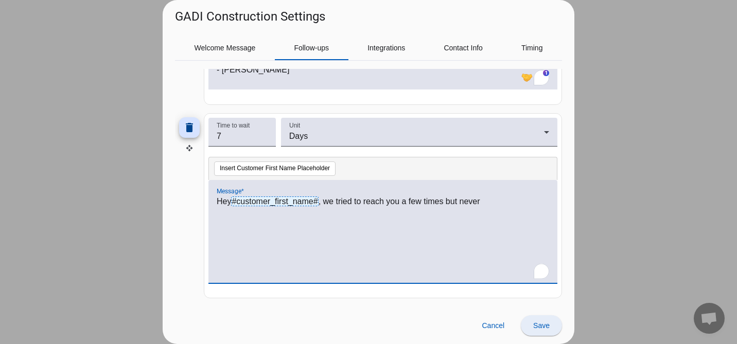
click at [542, 324] on span "Save" at bounding box center [541, 326] width 16 height 8
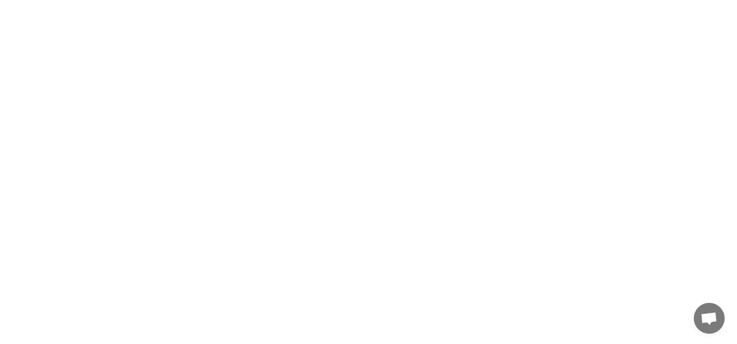
scroll to position [767, 0]
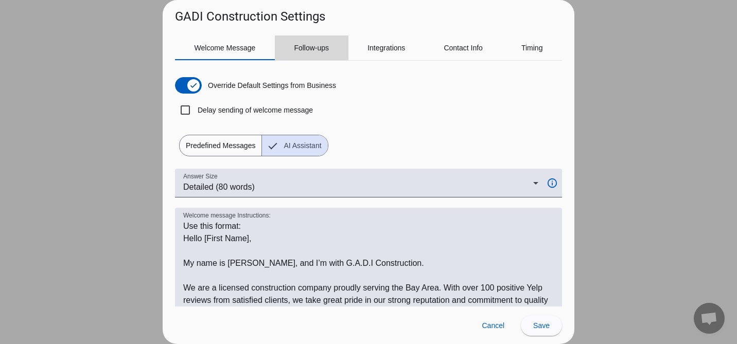
click at [324, 47] on span "Follow-ups" at bounding box center [311, 47] width 35 height 7
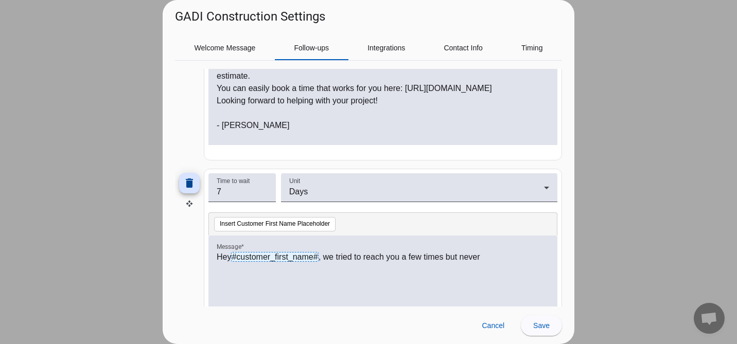
scroll to position [618, 0]
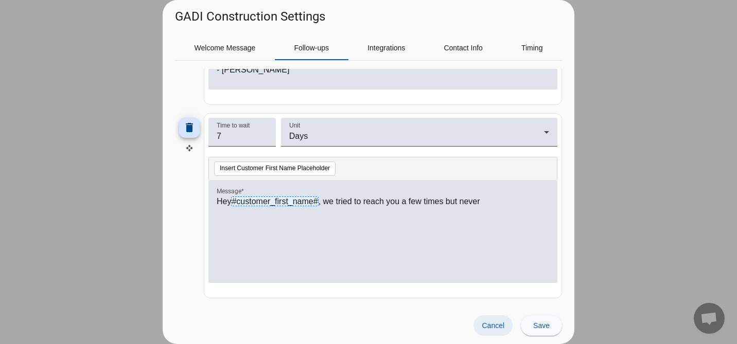
click at [489, 328] on span "Cancel" at bounding box center [493, 326] width 23 height 8
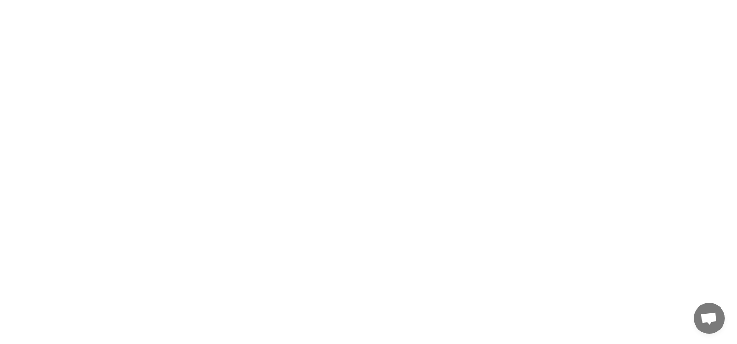
scroll to position [849, 0]
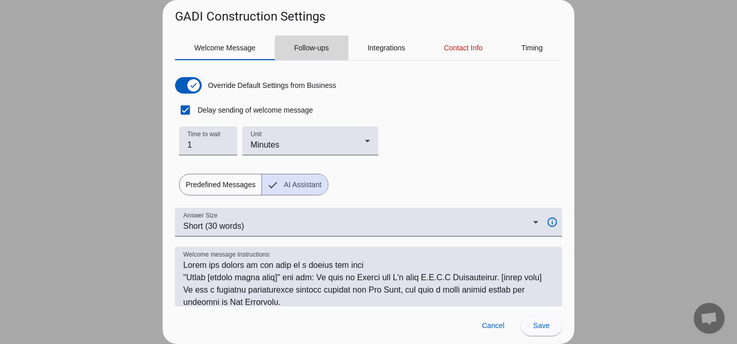
click at [324, 47] on span "Follow-ups" at bounding box center [311, 47] width 35 height 7
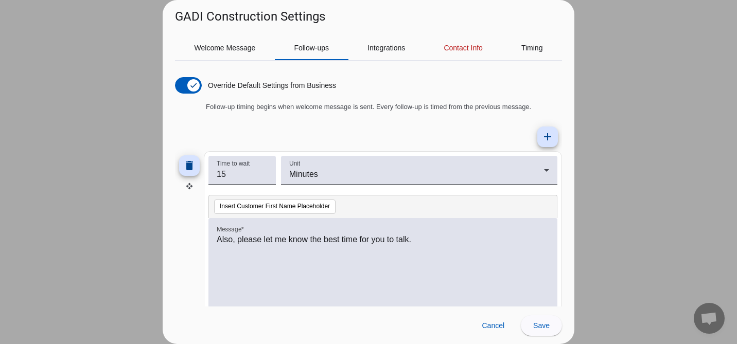
scroll to position [618, 0]
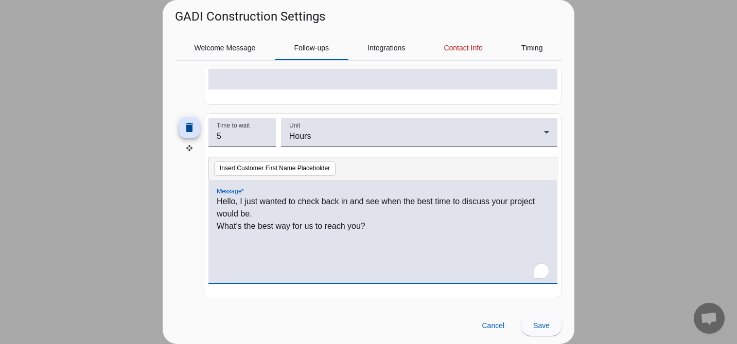
click at [382, 231] on p "What’s the best way for us to reach you?" at bounding box center [383, 226] width 333 height 12
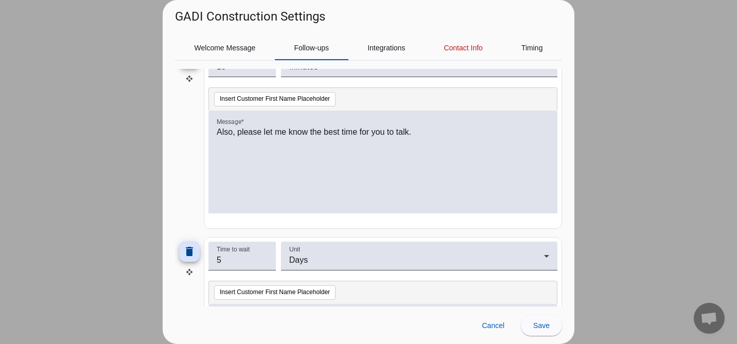
scroll to position [91, 0]
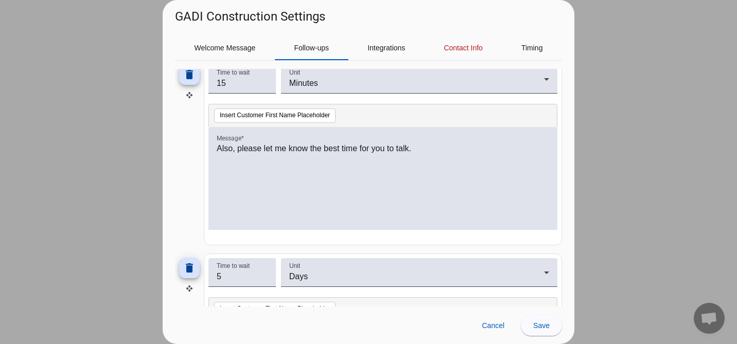
click at [629, 161] on div at bounding box center [368, 172] width 737 height 344
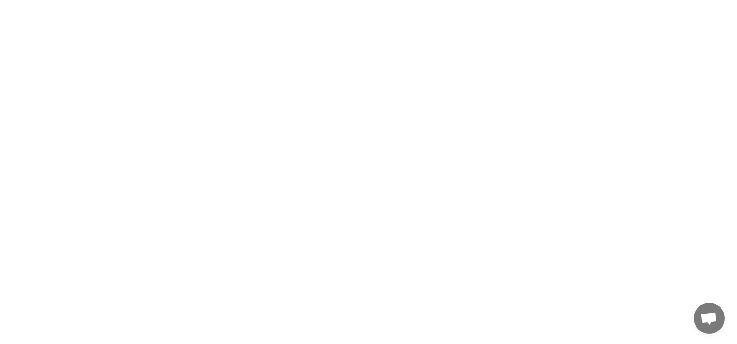
scroll to position [111, 0]
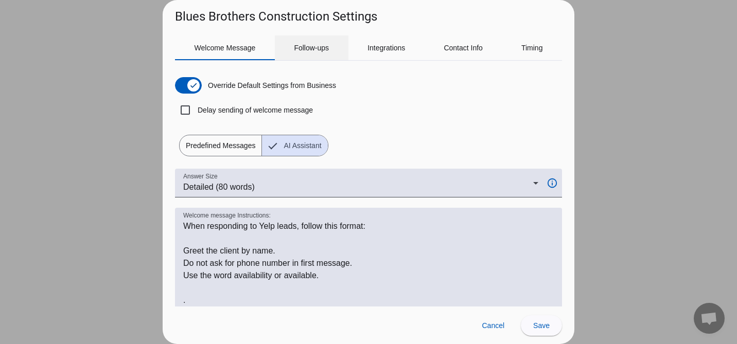
click at [322, 47] on span "Follow-ups" at bounding box center [311, 47] width 35 height 7
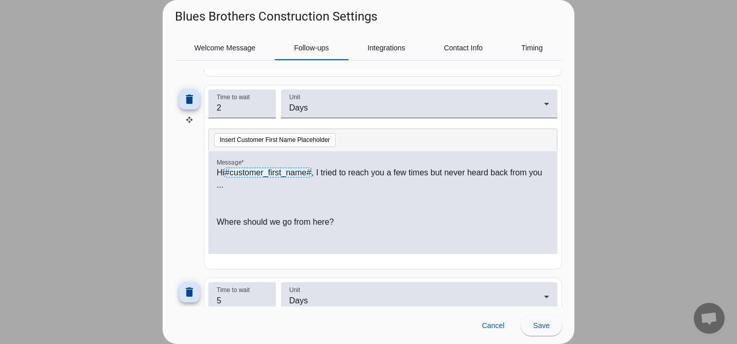
scroll to position [450, 0]
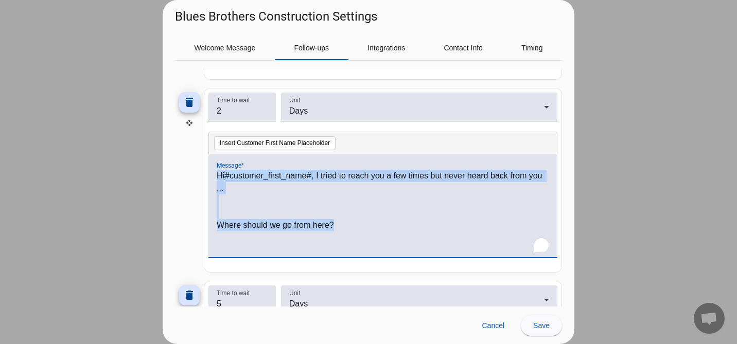
drag, startPoint x: 363, startPoint y: 232, endPoint x: 212, endPoint y: 162, distance: 167.0
click at [212, 162] on div "Hi #customer_first_name# , I tried to reach you a few times but never heard bac…" at bounding box center [382, 205] width 349 height 103
copy div "Hi #customer_first_name# , I tried to reach you a few times but never heard bac…"
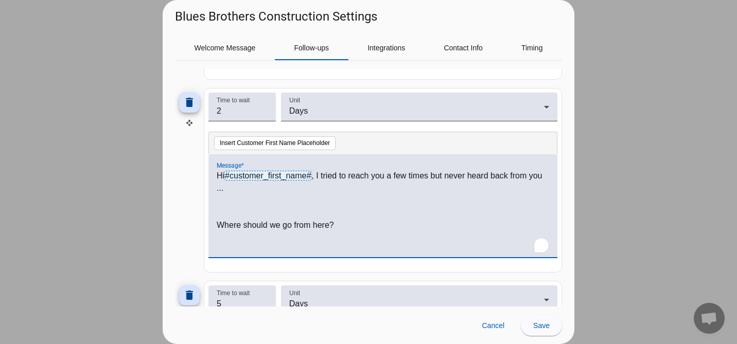
click at [617, 142] on div at bounding box center [368, 172] width 737 height 344
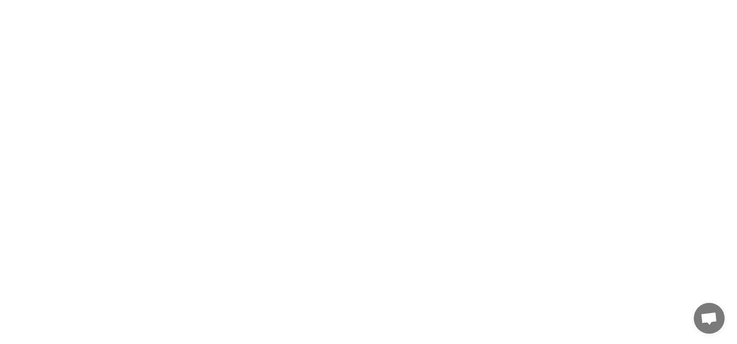
scroll to position [816, 0]
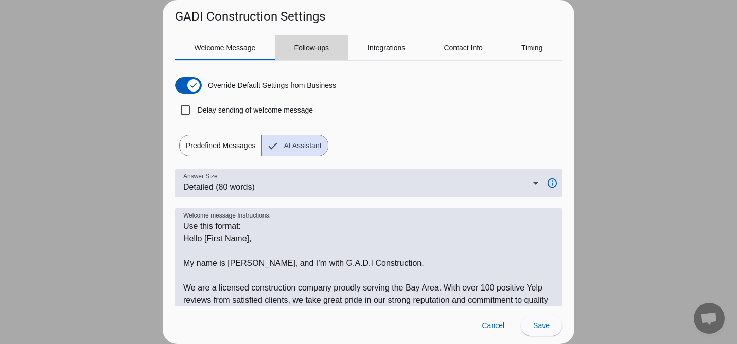
click at [336, 50] on div "Follow-ups" at bounding box center [312, 48] width 74 height 25
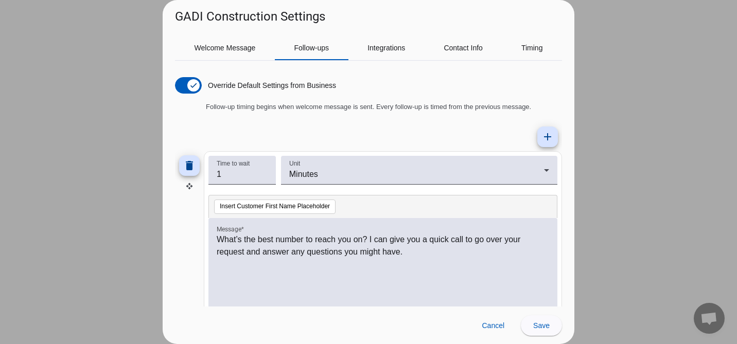
scroll to position [618, 0]
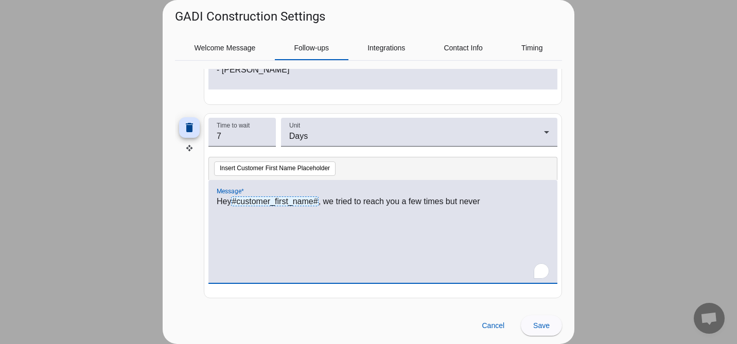
click at [453, 233] on div "Hey #customer_first_name# , we tried to reach you a few times but never" at bounding box center [383, 237] width 333 height 83
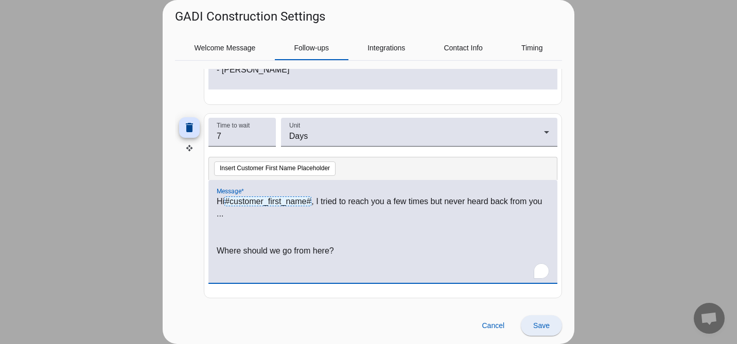
click at [541, 329] on span "Save" at bounding box center [541, 326] width 16 height 8
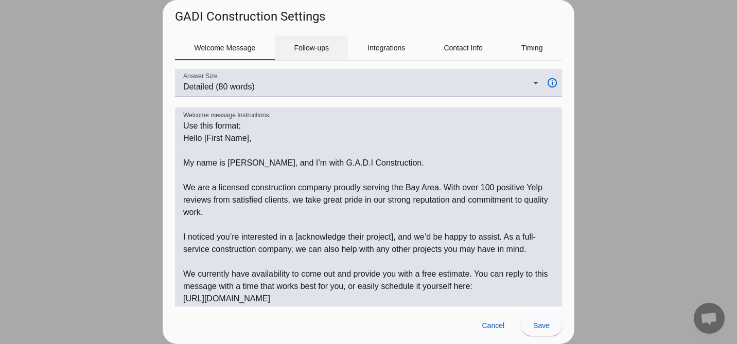
scroll to position [28, 0]
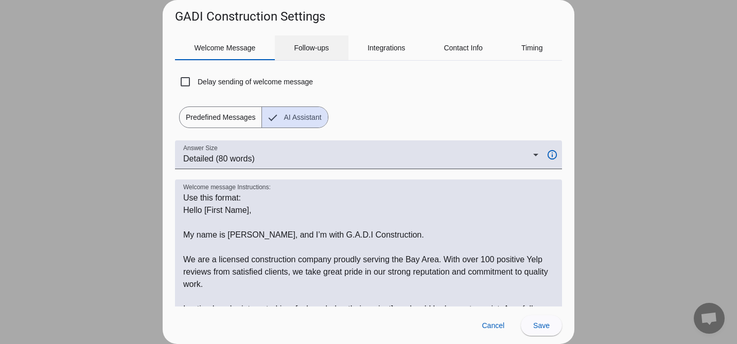
click at [319, 50] on span "Follow-ups" at bounding box center [311, 47] width 35 height 7
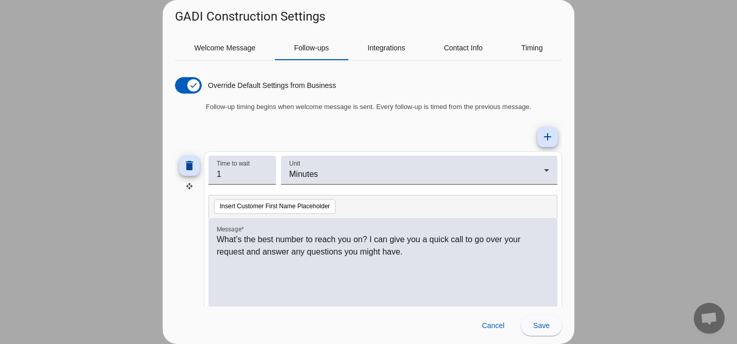
scroll to position [0, 0]
click at [234, 50] on span "Welcome Message" at bounding box center [225, 47] width 61 height 7
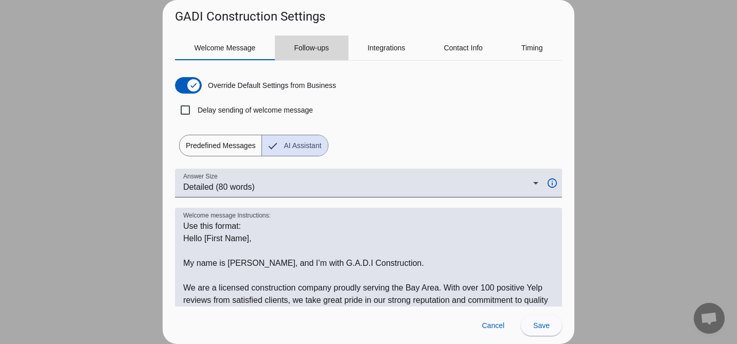
click at [307, 49] on span "Follow-ups" at bounding box center [311, 47] width 35 height 7
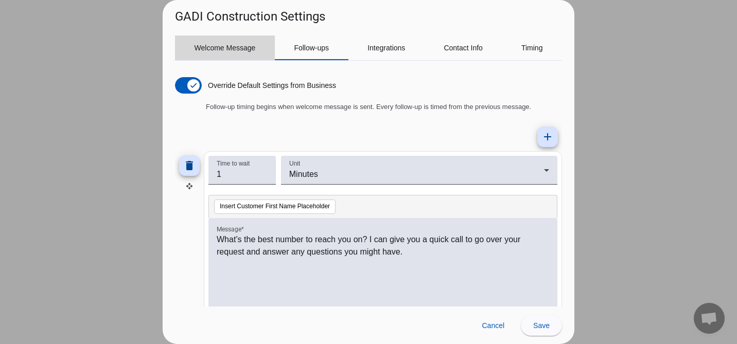
click at [245, 44] on span "Welcome Message" at bounding box center [225, 47] width 61 height 7
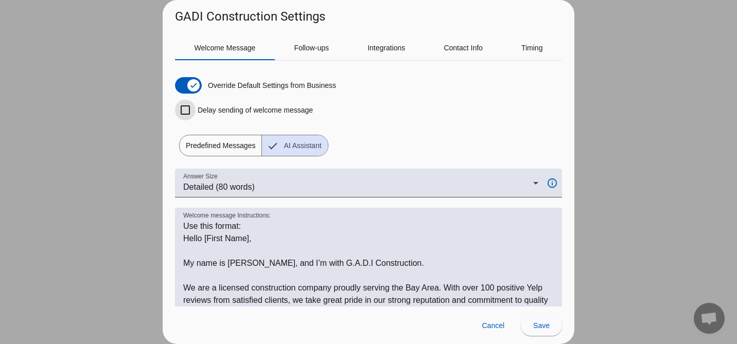
click at [186, 111] on input "Delay sending of welcome message" at bounding box center [185, 110] width 21 height 21
checkbox input "true"
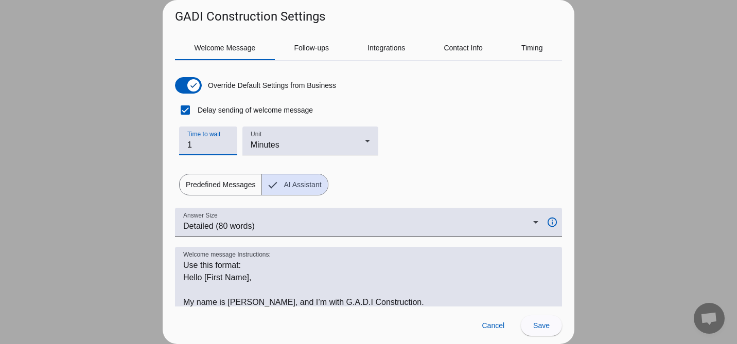
click at [205, 151] on input "1" at bounding box center [208, 145] width 42 height 12
type input "2"
click at [310, 49] on span "Follow-ups" at bounding box center [311, 47] width 35 height 7
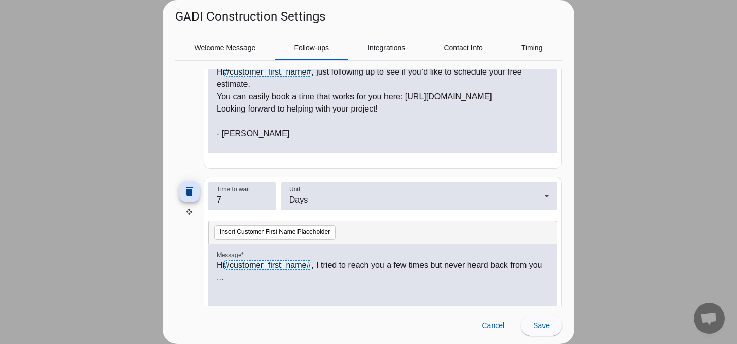
scroll to position [560, 0]
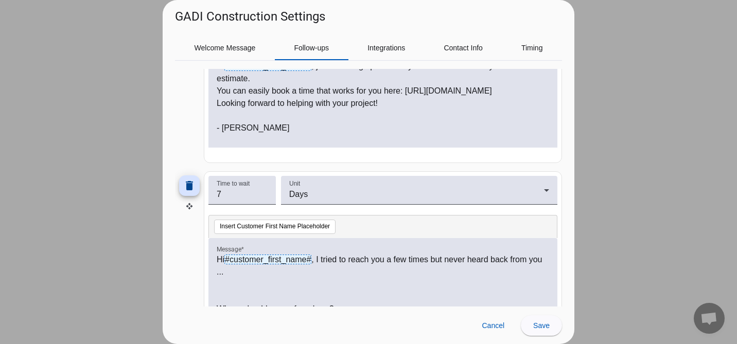
click at [476, 97] on p "You can easily book a time that works for you here: [URL][DOMAIN_NAME]" at bounding box center [383, 91] width 333 height 12
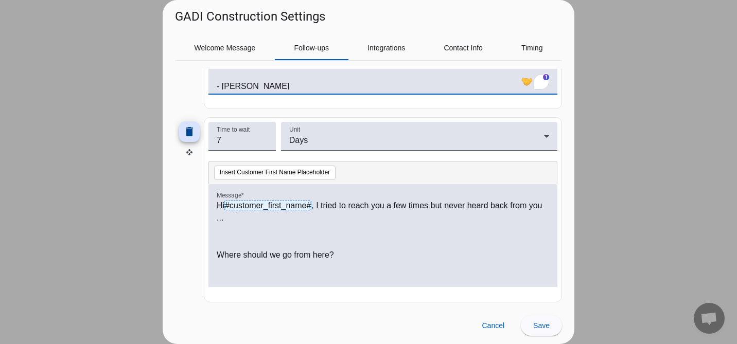
scroll to position [618, 0]
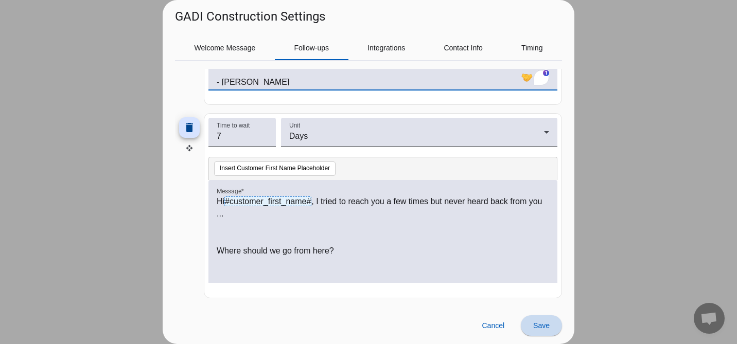
click at [541, 327] on span "Save" at bounding box center [541, 326] width 16 height 8
